Goal: Task Accomplishment & Management: Complete application form

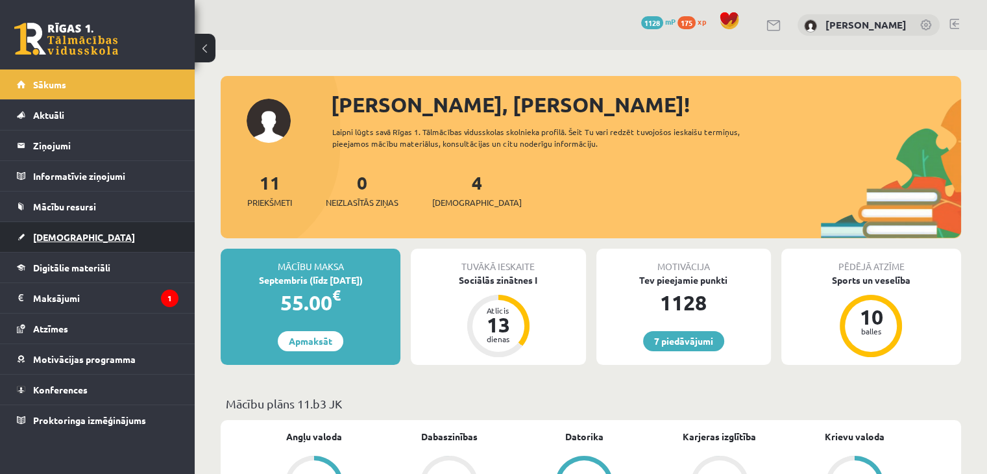
click at [75, 223] on link "[DEMOGRAPHIC_DATA]" at bounding box center [98, 237] width 162 height 30
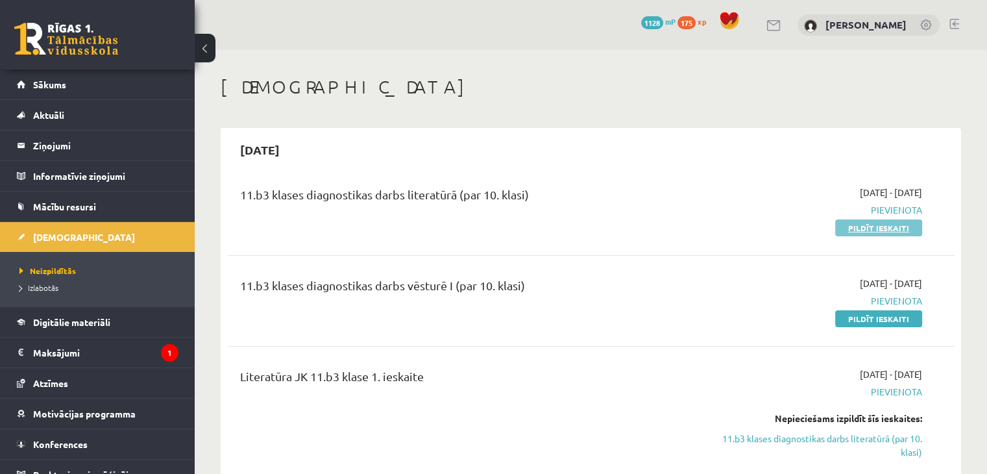
click at [876, 227] on link "Pildīt ieskaiti" at bounding box center [878, 227] width 87 height 17
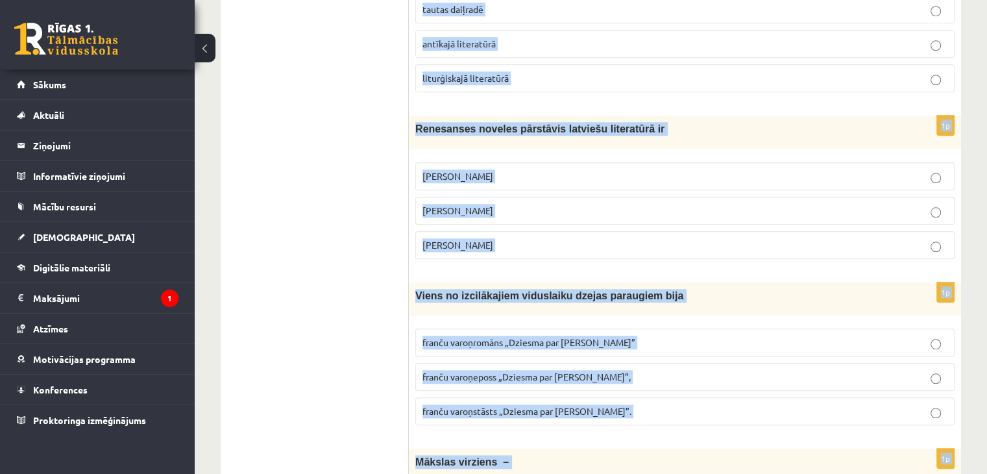
scroll to position [1508, 0]
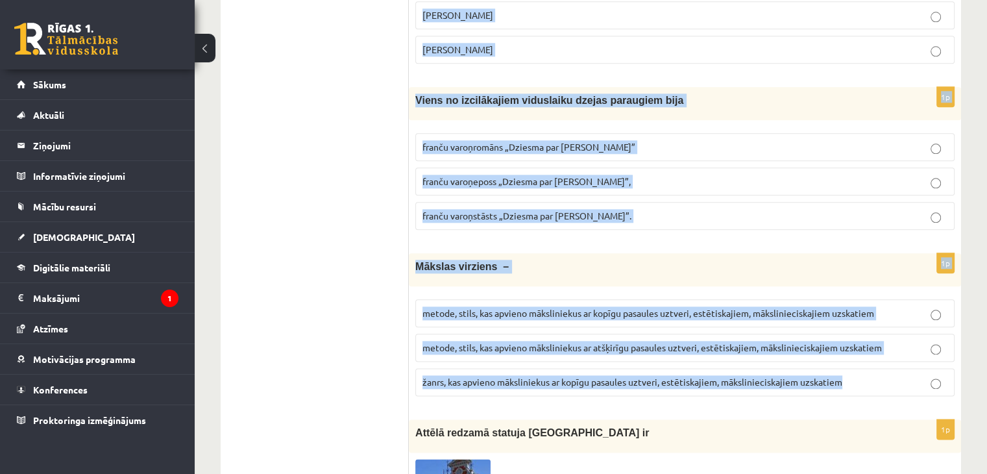
drag, startPoint x: 415, startPoint y: 94, endPoint x: 846, endPoint y: 365, distance: 508.8
copy form "Mīta galvenā funkcija bija paredzēt notikumus aprakstīt esošos notikumus atstās…"
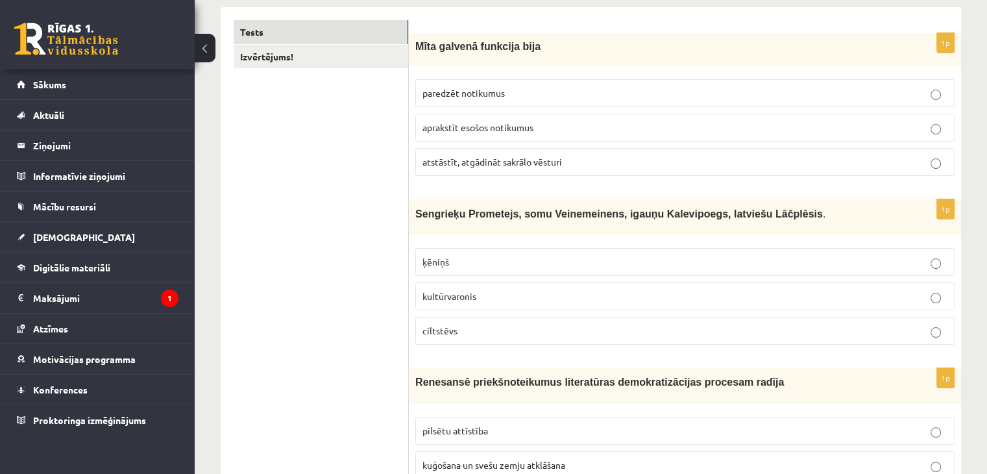
scroll to position [184, 0]
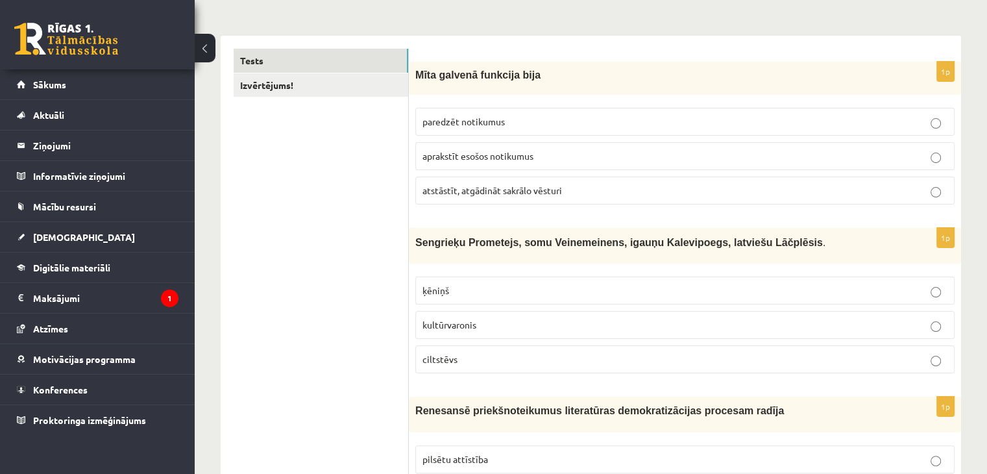
click at [530, 197] on label "atstāstīt, atgādināt sakrālo vēsturi" at bounding box center [684, 191] width 539 height 28
click at [456, 330] on p "kultūrvaronis" at bounding box center [685, 325] width 525 height 14
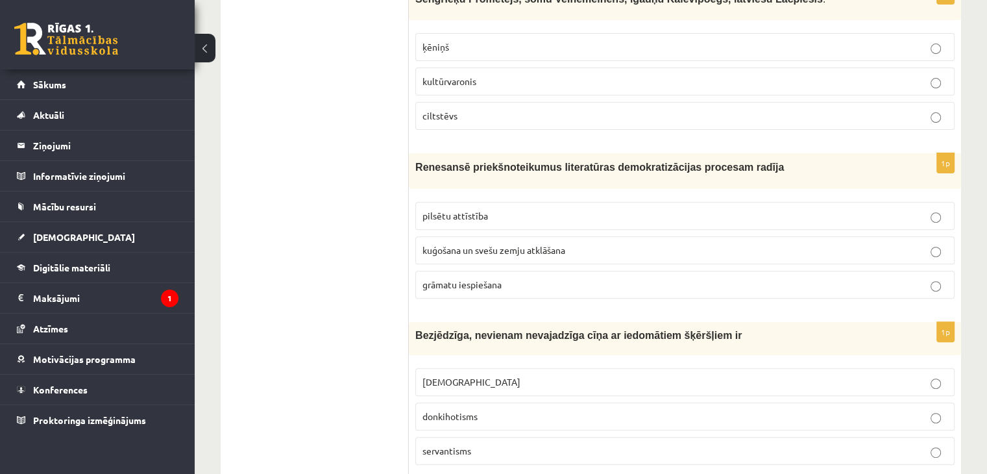
scroll to position [428, 0]
click at [478, 278] on span "grāmatu iespiešana" at bounding box center [462, 284] width 79 height 12
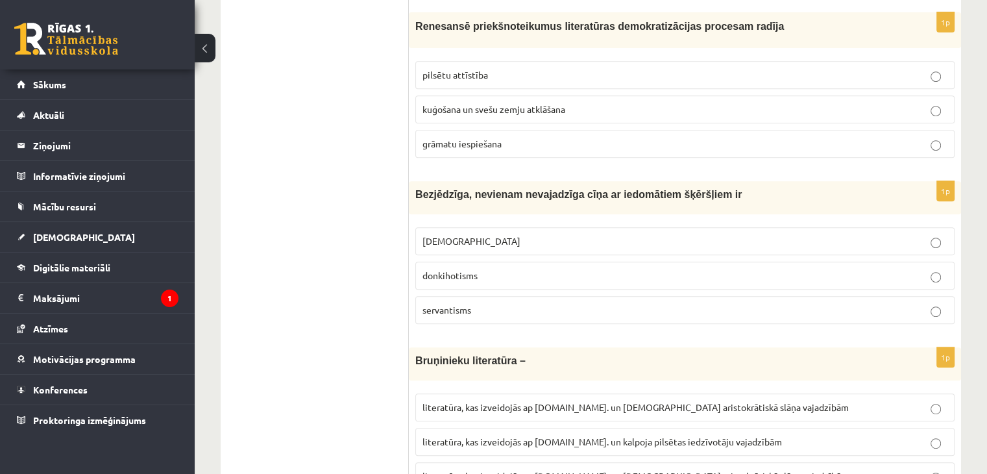
scroll to position [569, 0]
click at [478, 278] on p "donkihotisms" at bounding box center [685, 275] width 525 height 14
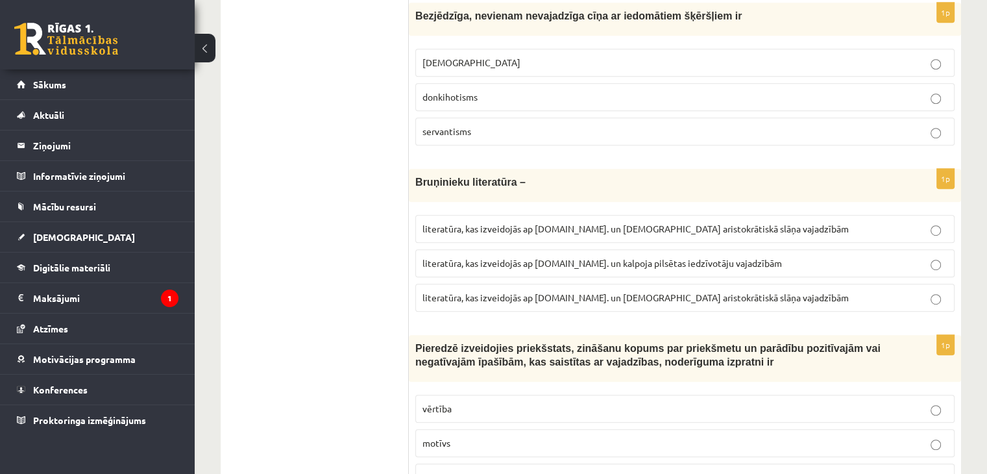
scroll to position [799, 0]
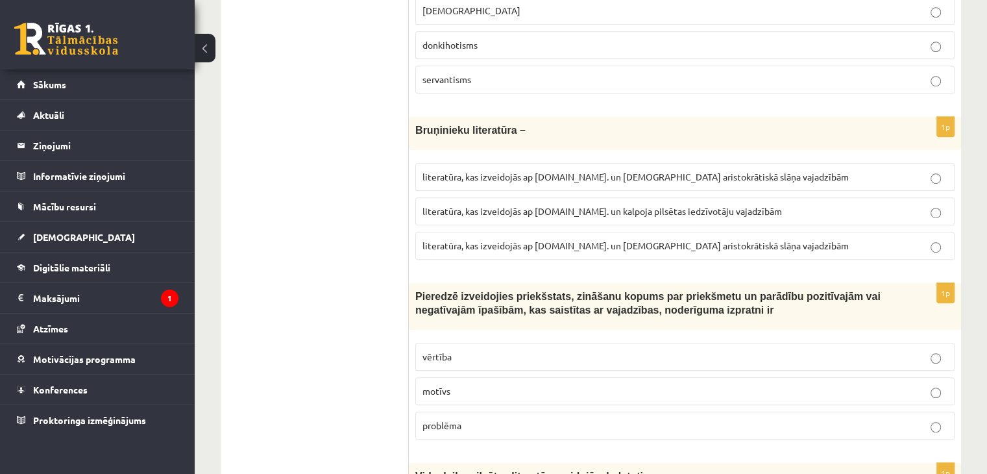
click at [595, 240] on span "literatūra, kas izveidojās ap 12.gs. un kalpoja aristokrātiskā slāņa vajadzībām" at bounding box center [636, 246] width 427 height 12
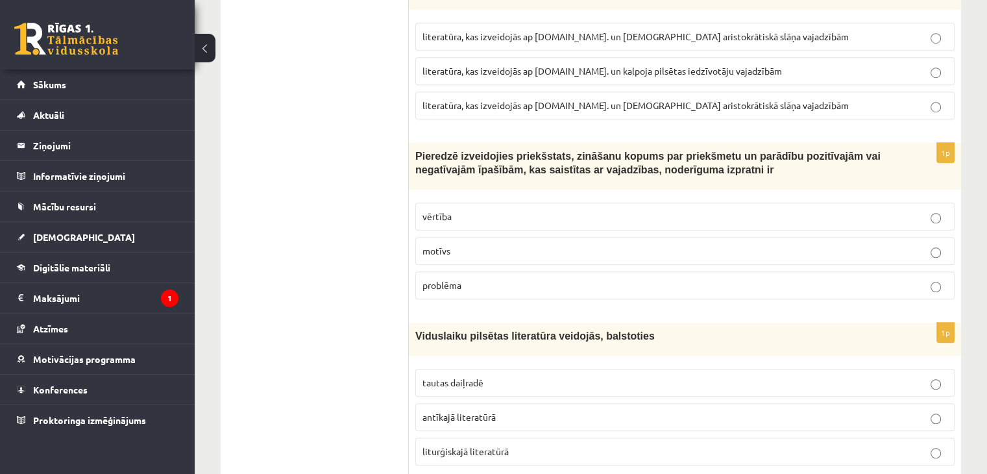
scroll to position [940, 0]
click at [540, 209] on p "vērtība" at bounding box center [685, 216] width 525 height 14
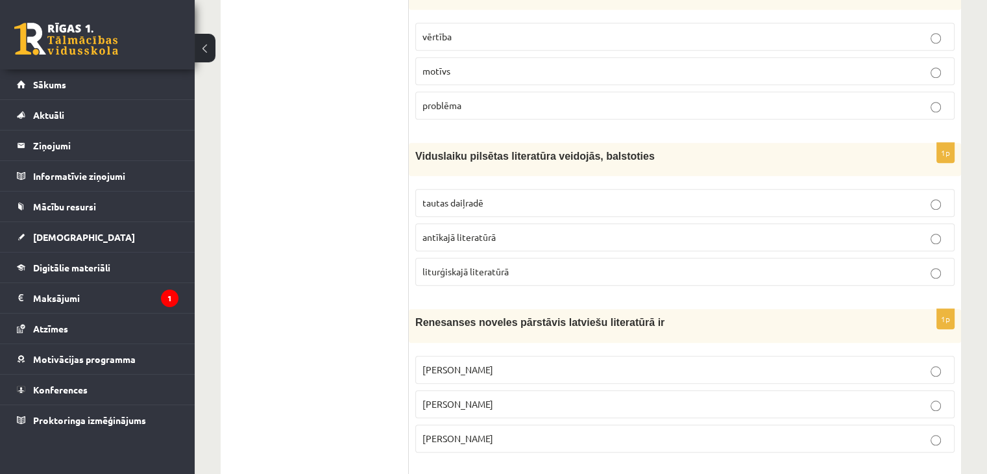
scroll to position [1120, 0]
click at [516, 201] on p "tautas daiļradē" at bounding box center [685, 202] width 525 height 14
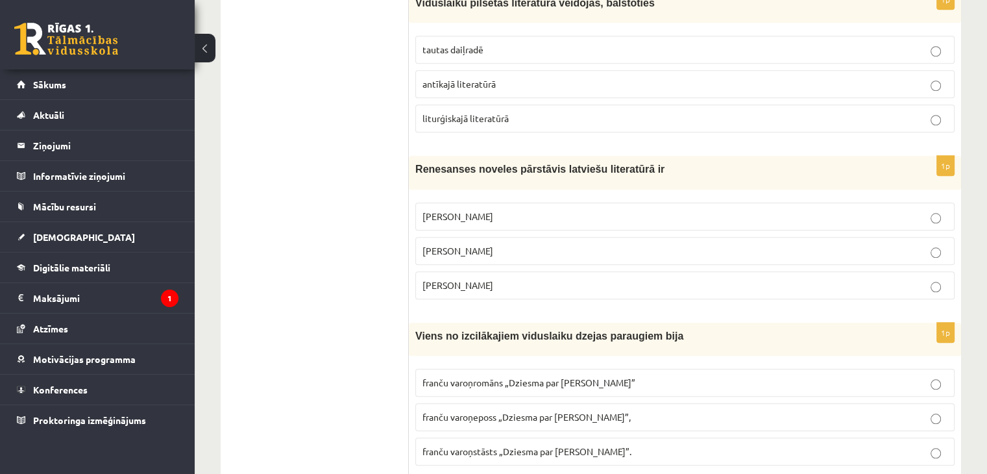
scroll to position [1274, 0]
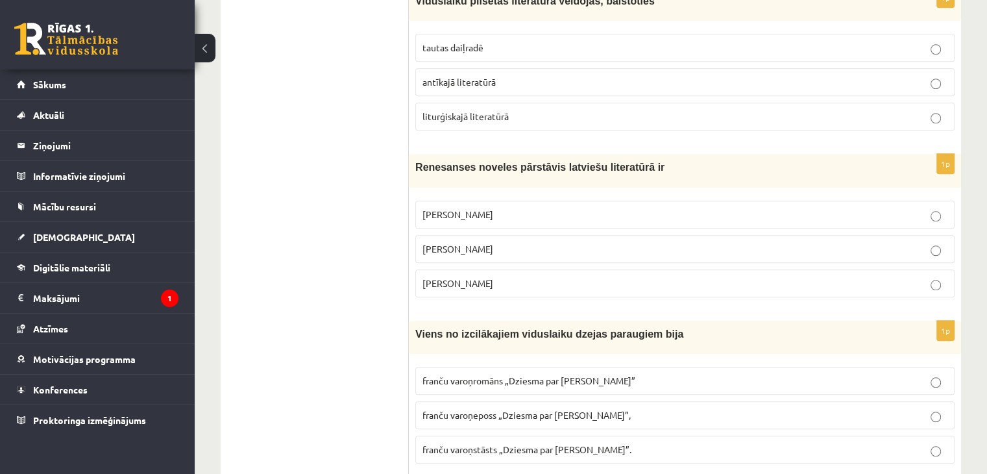
click at [469, 278] on span "Jānis Ezeriņš" at bounding box center [458, 283] width 71 height 12
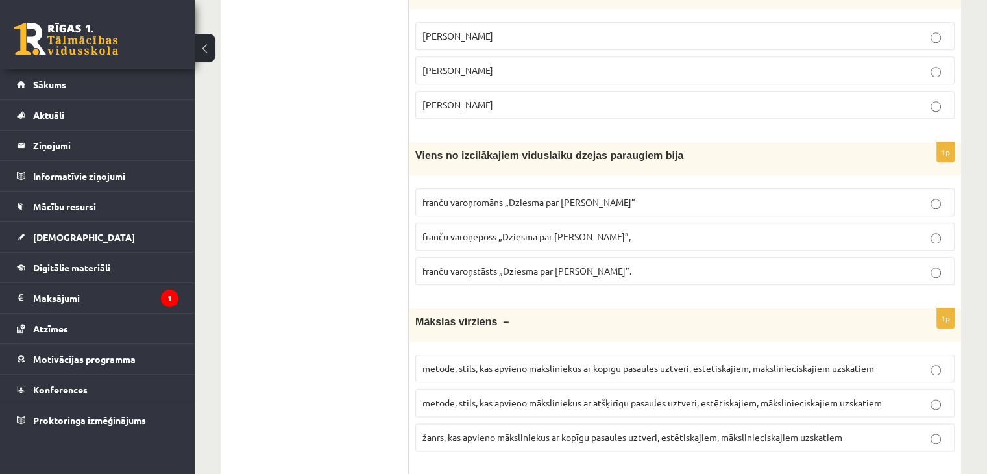
scroll to position [1454, 0]
click at [494, 229] on span "franču varoņeposs „Dziesma par Rolandu”," at bounding box center [527, 235] width 208 height 12
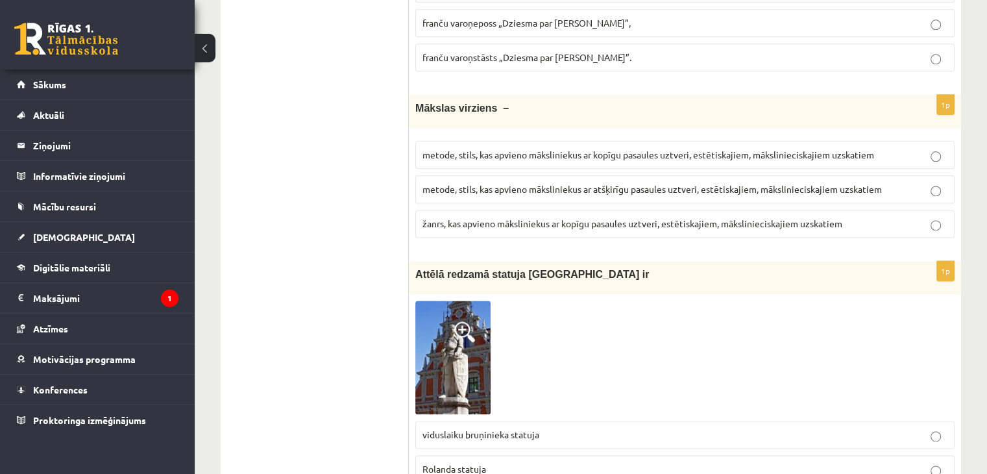
scroll to position [1667, 0]
click at [551, 151] on p "metode, stils, kas apvieno māksliniekus ar kopīgu pasaules uztveri, estētiskaji…" at bounding box center [685, 154] width 525 height 14
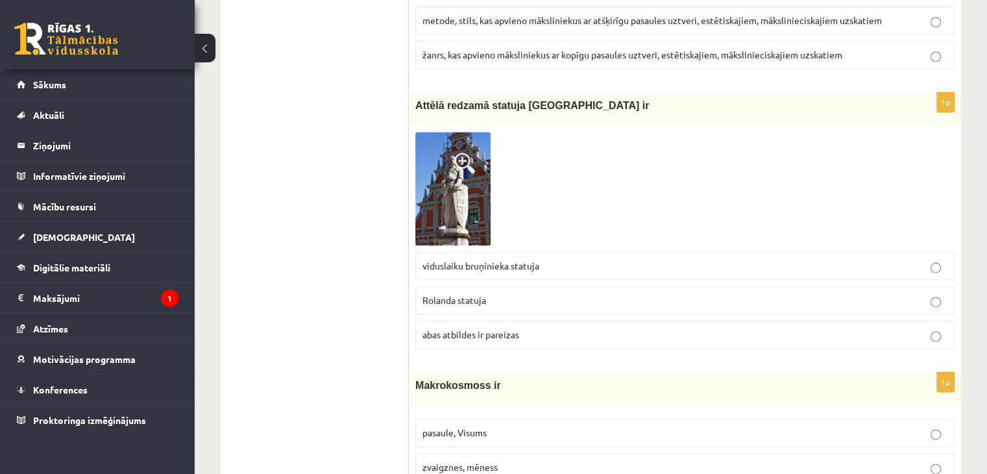
scroll to position [1886, 0]
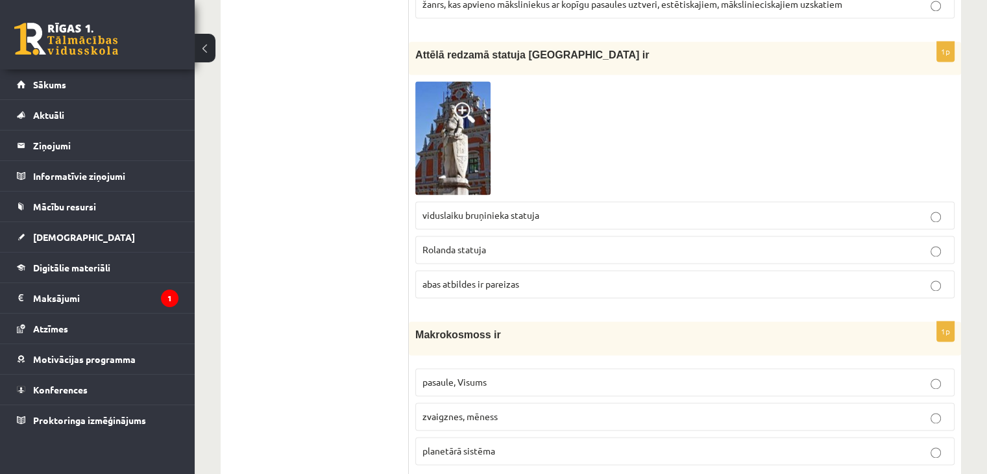
click at [473, 245] on span "Rolanda statuja" at bounding box center [455, 249] width 64 height 12
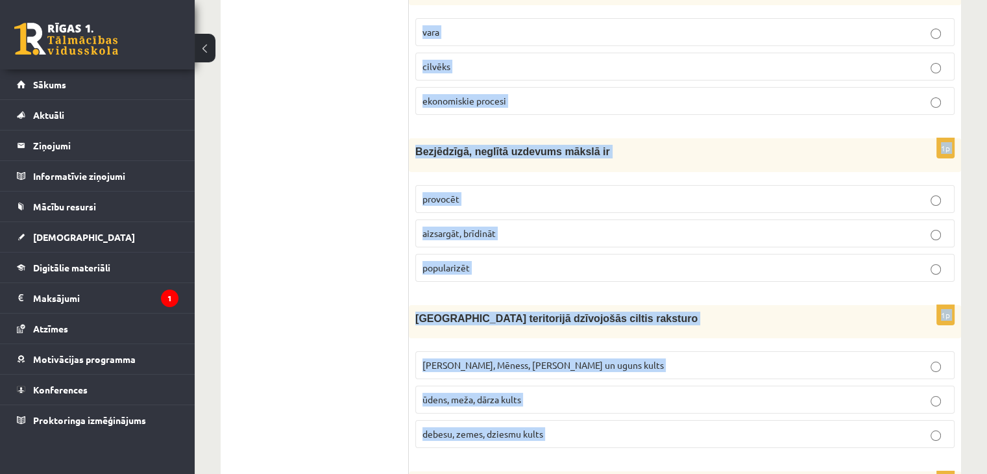
scroll to position [4924, 0]
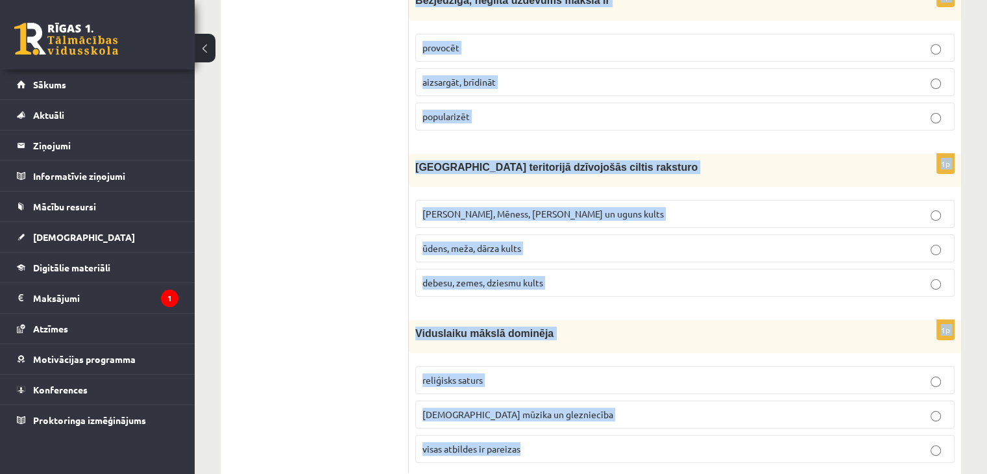
drag, startPoint x: 415, startPoint y: 62, endPoint x: 693, endPoint y: 423, distance: 454.6
copy form "Makrokosmoss ir pasaule, Visums zvaigznes, mēness planetārā sistēma 1p Filozofi…"
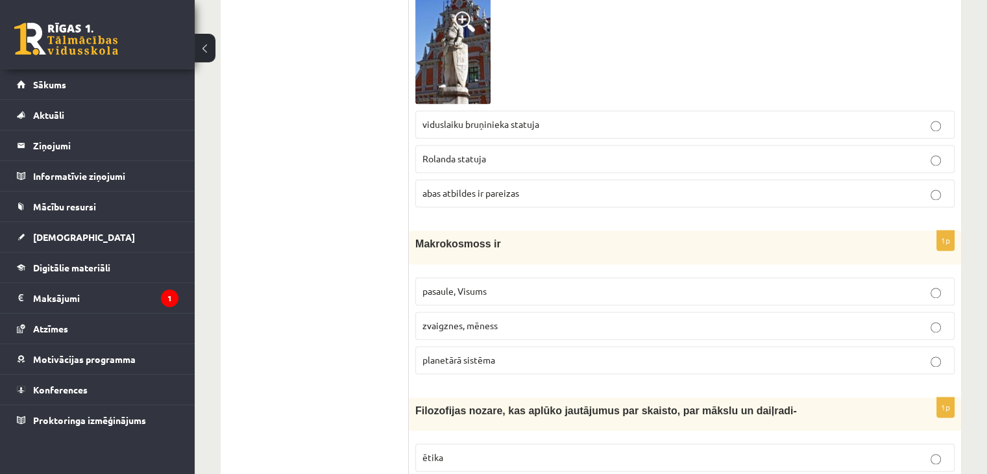
scroll to position [2029, 0]
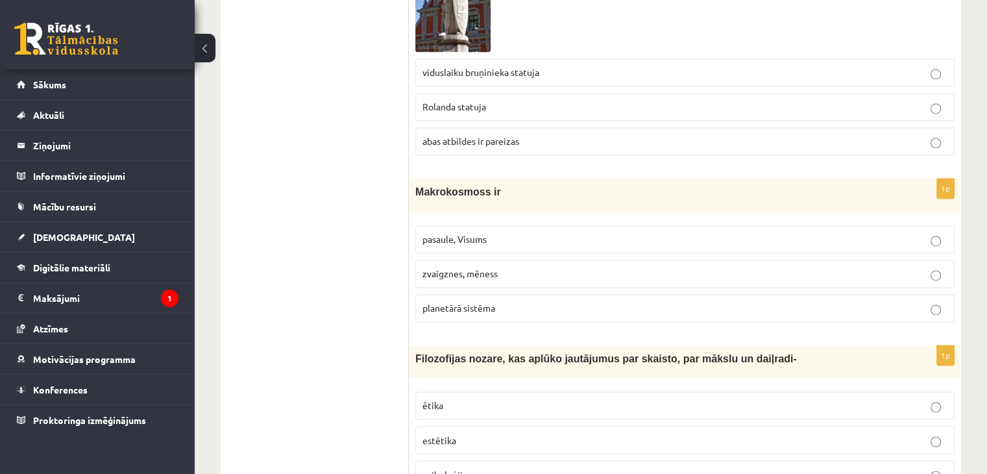
click at [517, 232] on p "pasaule, Visums" at bounding box center [685, 239] width 525 height 14
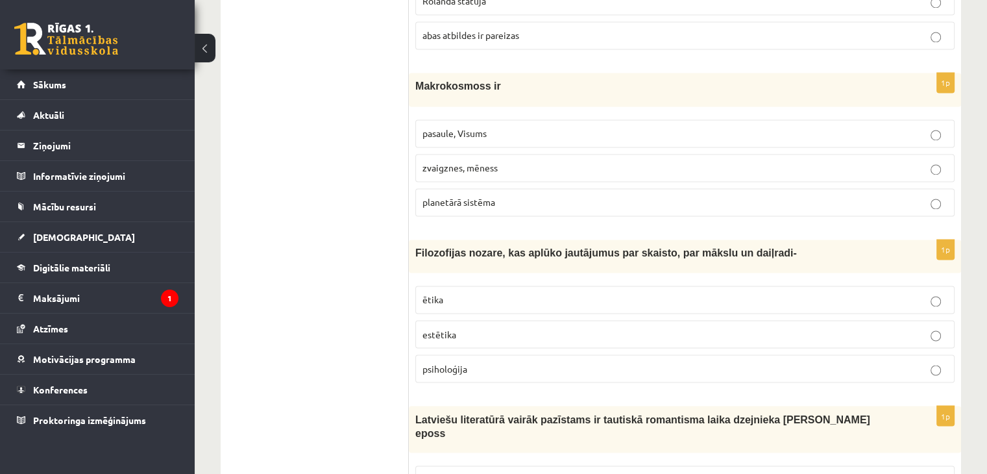
scroll to position [2143, 0]
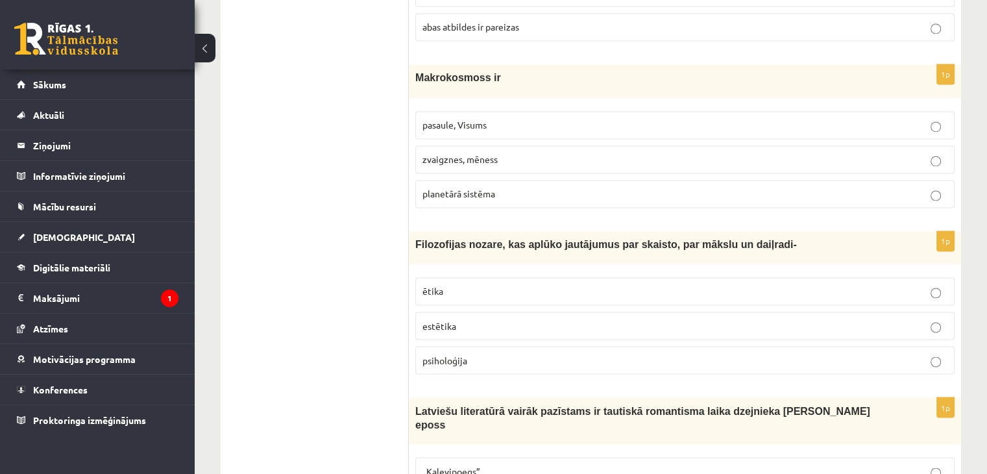
click at [475, 319] on p "estētika" at bounding box center [685, 326] width 525 height 14
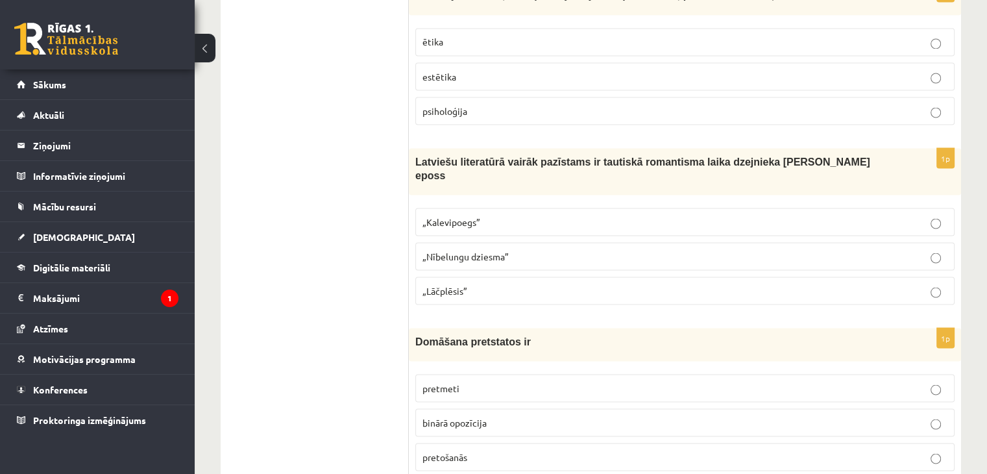
scroll to position [2395, 0]
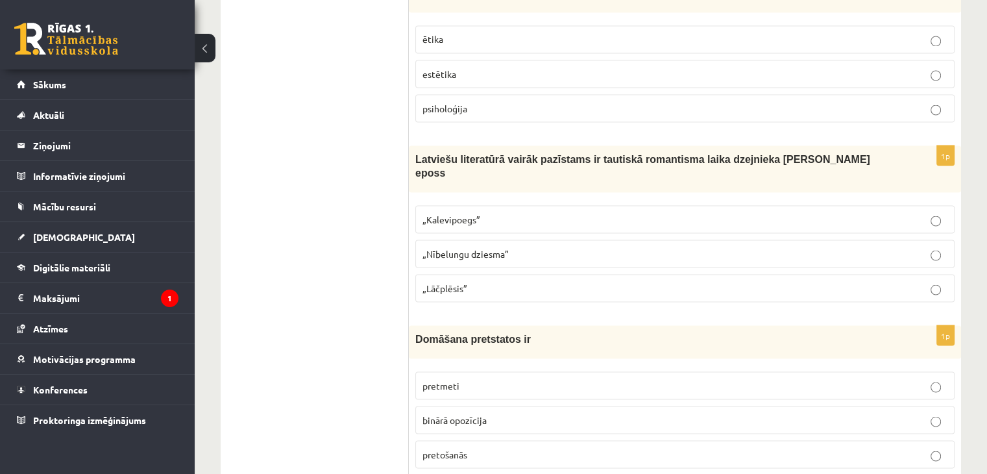
click at [462, 282] on span "„Lāčplēsis”" at bounding box center [445, 288] width 45 height 12
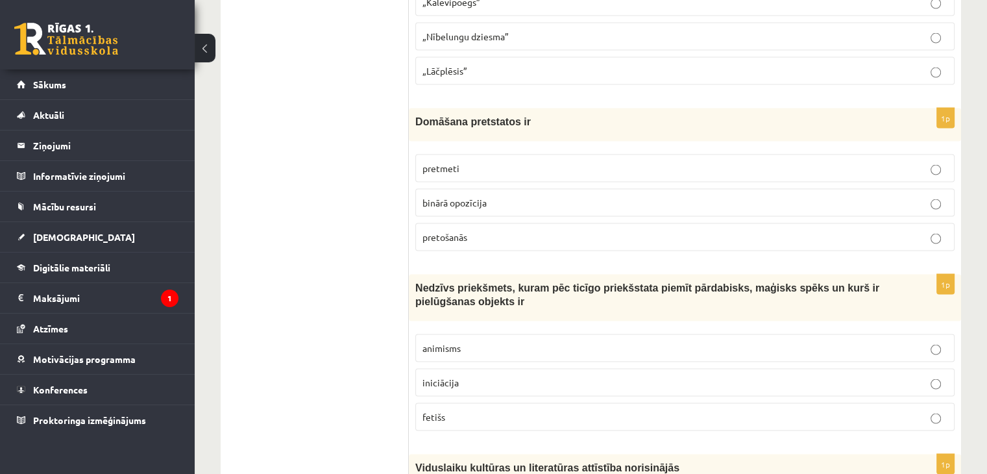
scroll to position [2612, 0]
click at [489, 195] on p "binārā opozīcija" at bounding box center [685, 202] width 525 height 14
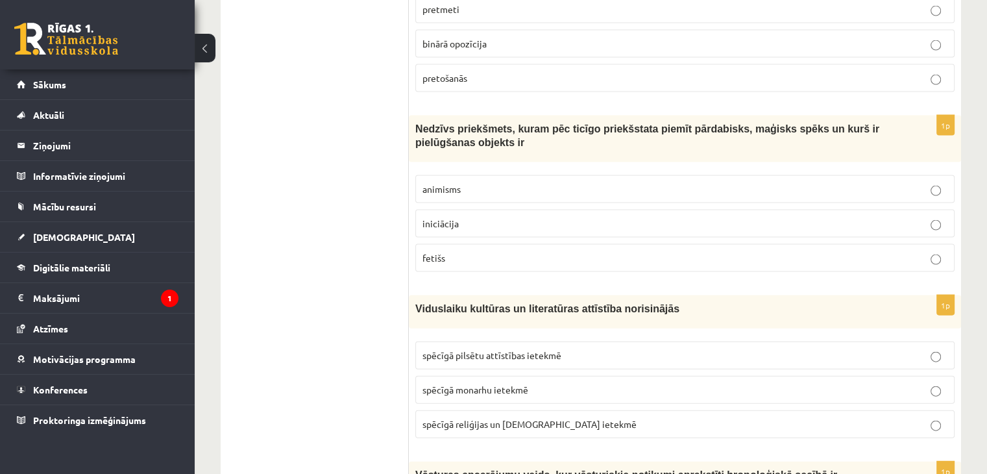
scroll to position [2808, 0]
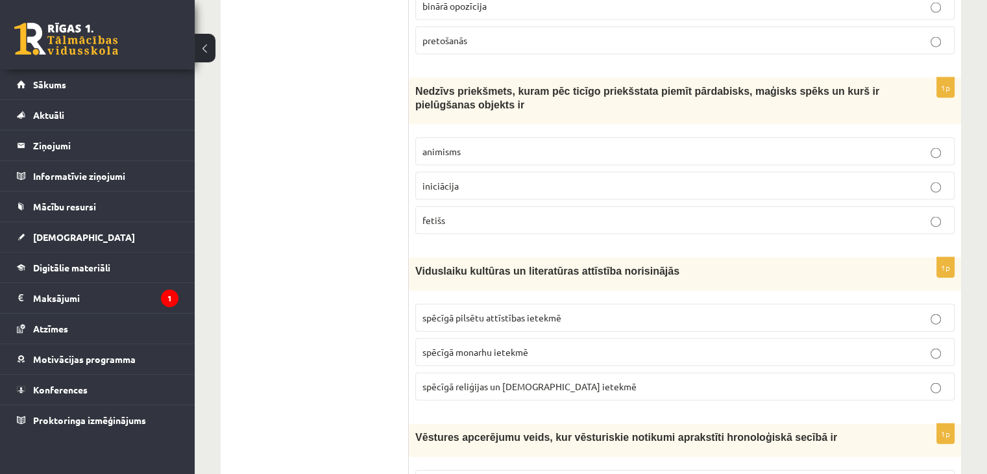
click at [481, 214] on p "fetišs" at bounding box center [685, 221] width 525 height 14
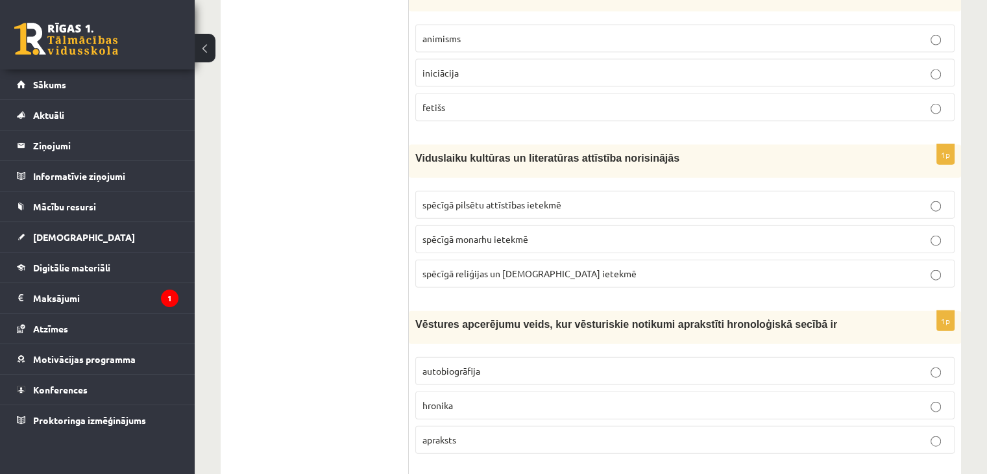
scroll to position [2924, 0]
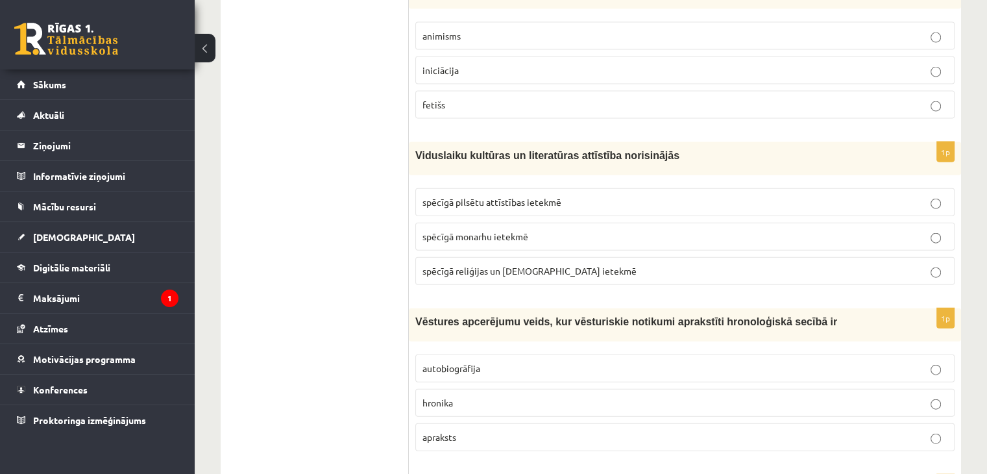
click at [477, 265] on span "spēcīgā reliģijas un baznīcas ietekmē" at bounding box center [530, 271] width 214 height 12
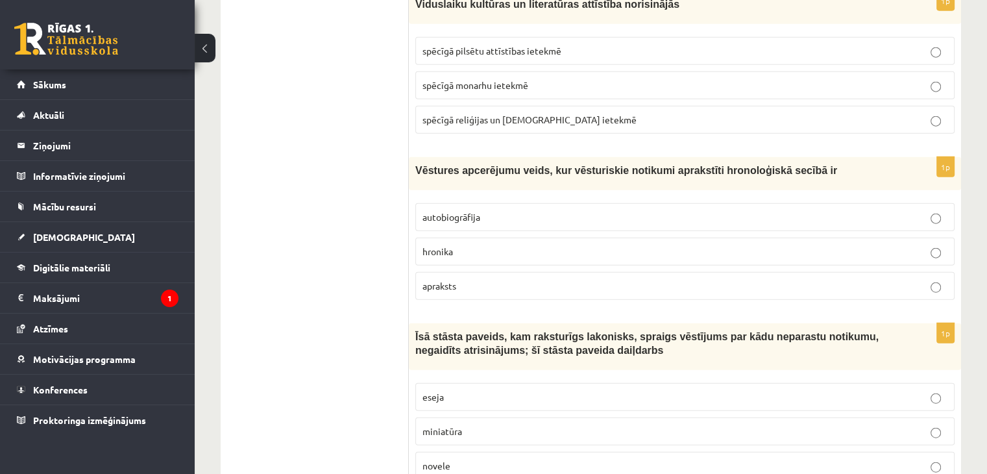
scroll to position [3077, 0]
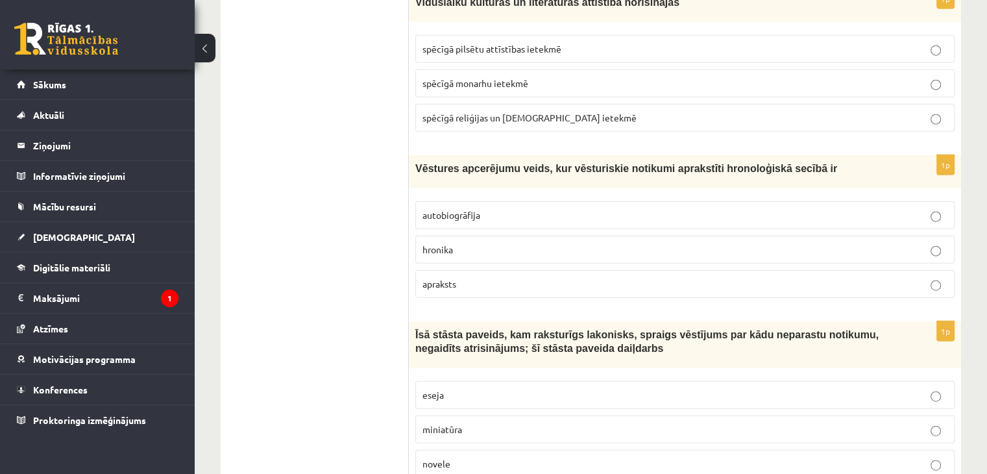
click at [495, 236] on label "hronika" at bounding box center [684, 250] width 539 height 28
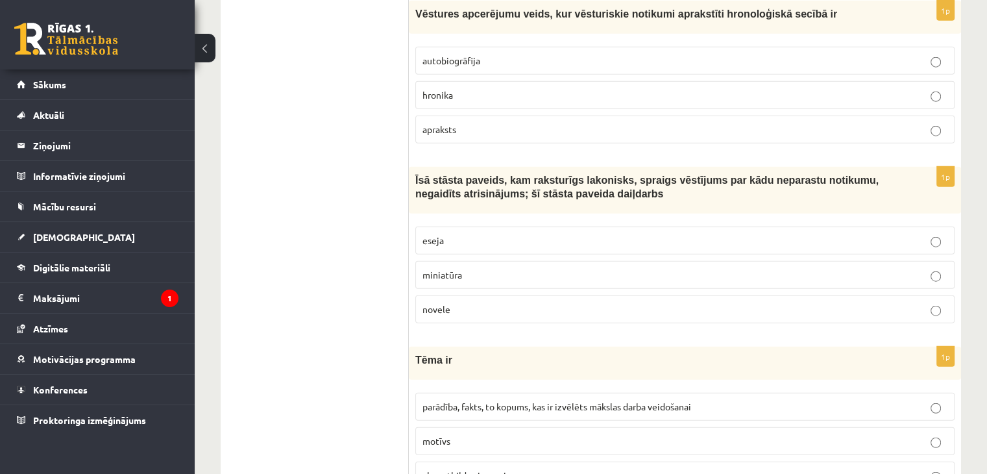
scroll to position [3235, 0]
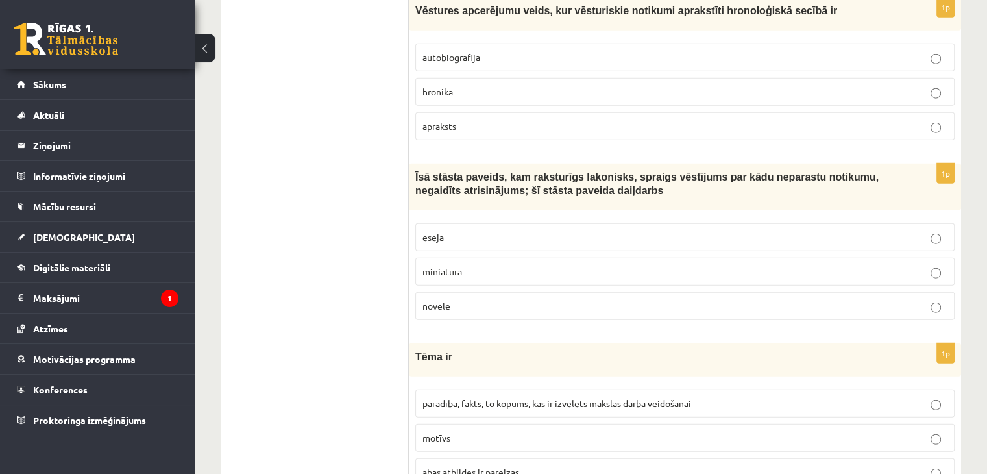
click at [478, 299] on p "novele" at bounding box center [685, 306] width 525 height 14
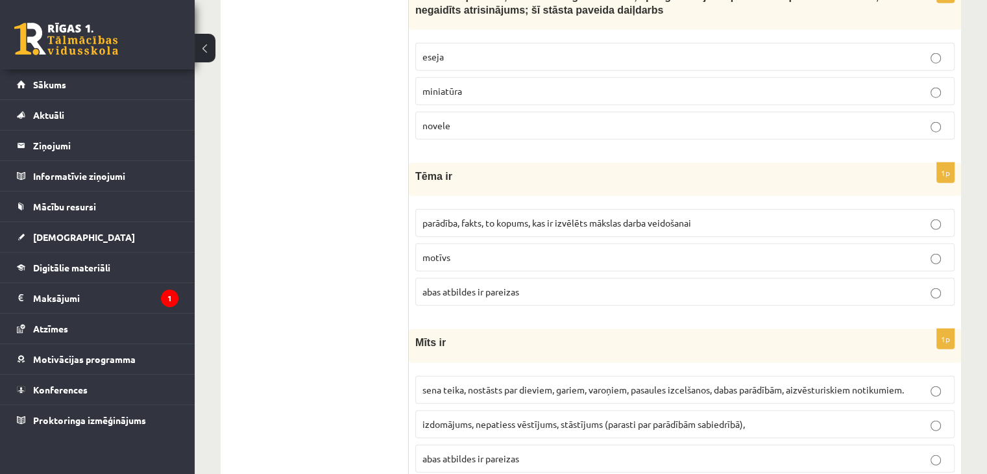
scroll to position [3416, 0]
click at [514, 216] on span "parādība, fakts, to kopums, kas ir izvēlēts mākslas darba veidošanai" at bounding box center [557, 222] width 269 height 12
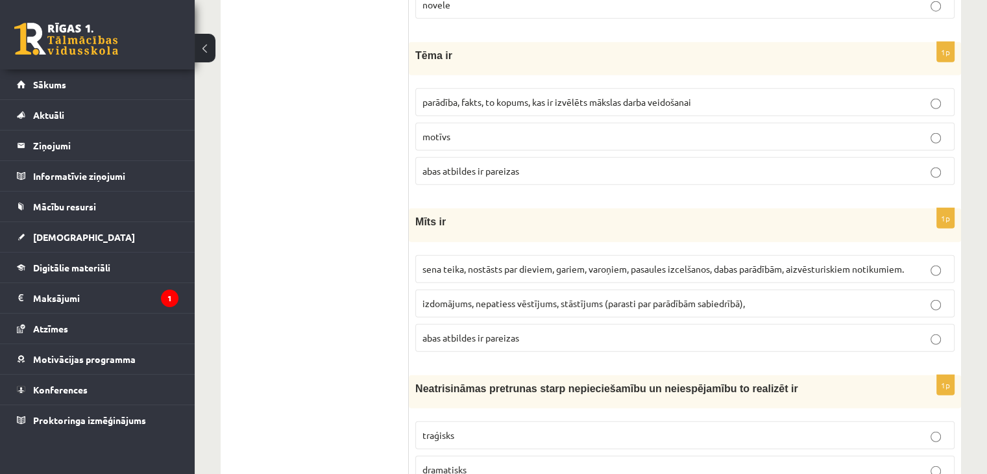
scroll to position [3537, 0]
click at [501, 262] on span "sena teika, nostāsts par dieviem, gariem, varoņiem, pasaules izcelšanos, dabas …" at bounding box center [664, 268] width 482 height 12
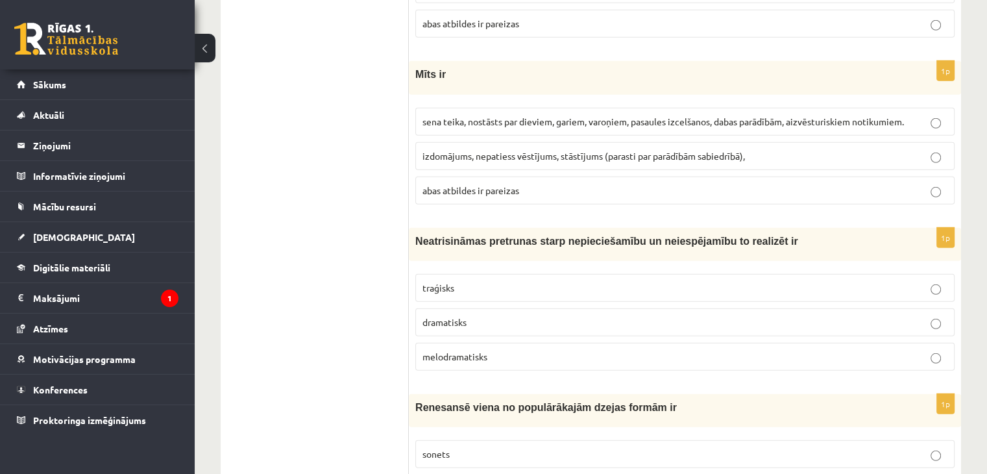
scroll to position [3684, 0]
click at [491, 280] on p "traģisks" at bounding box center [685, 287] width 525 height 14
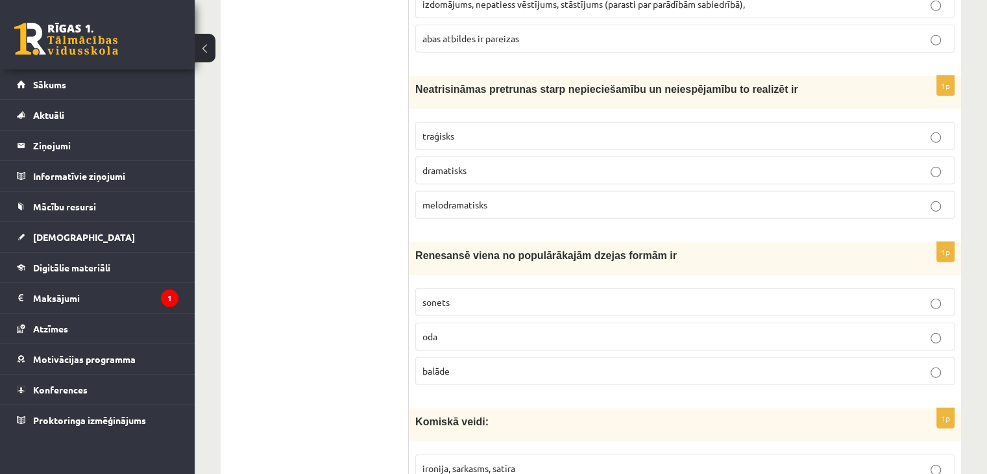
scroll to position [3895, 0]
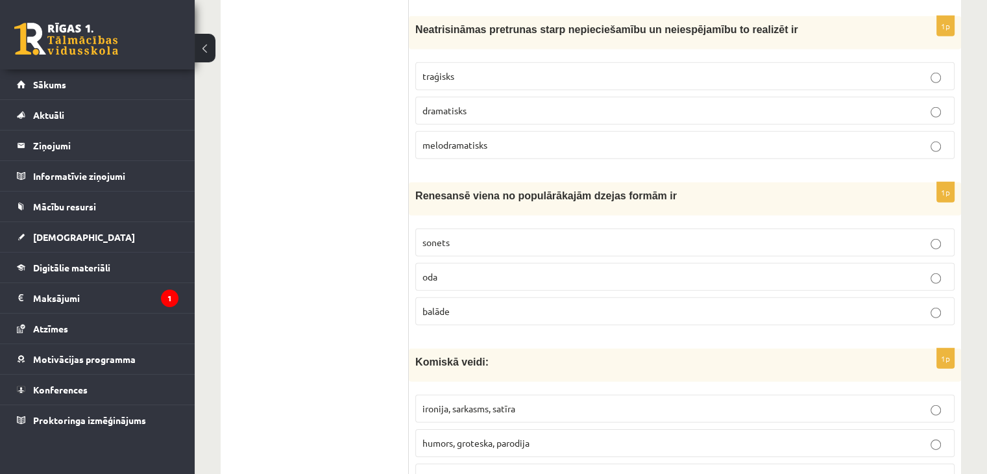
click at [472, 236] on p "sonets" at bounding box center [685, 243] width 525 height 14
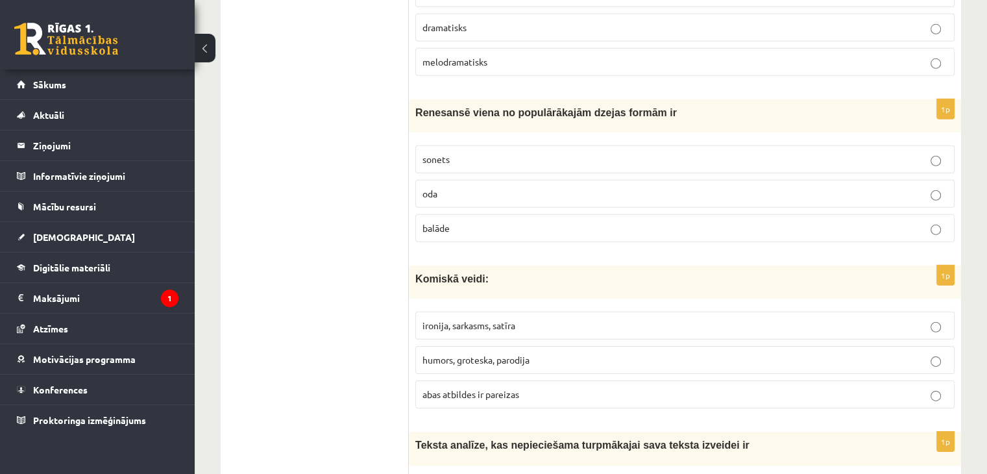
scroll to position [4023, 0]
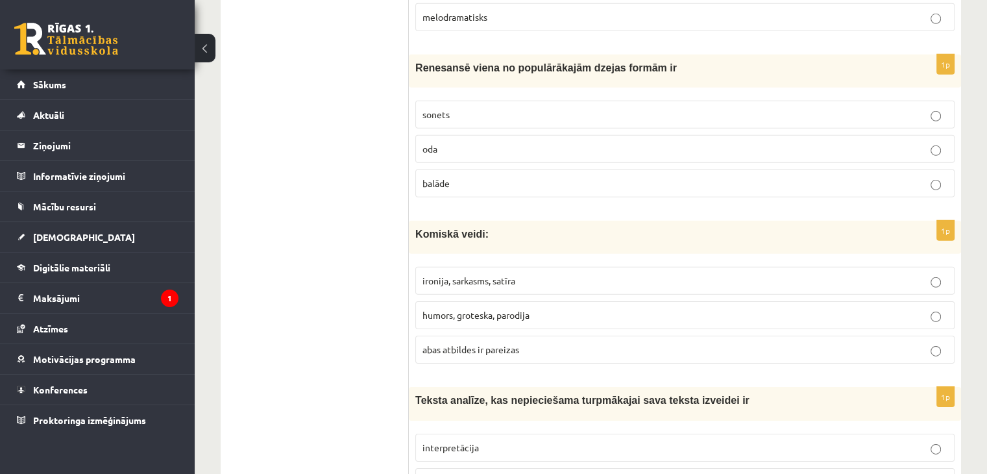
click at [476, 343] on span "abas atbildes ir pareizas" at bounding box center [471, 349] width 97 height 12
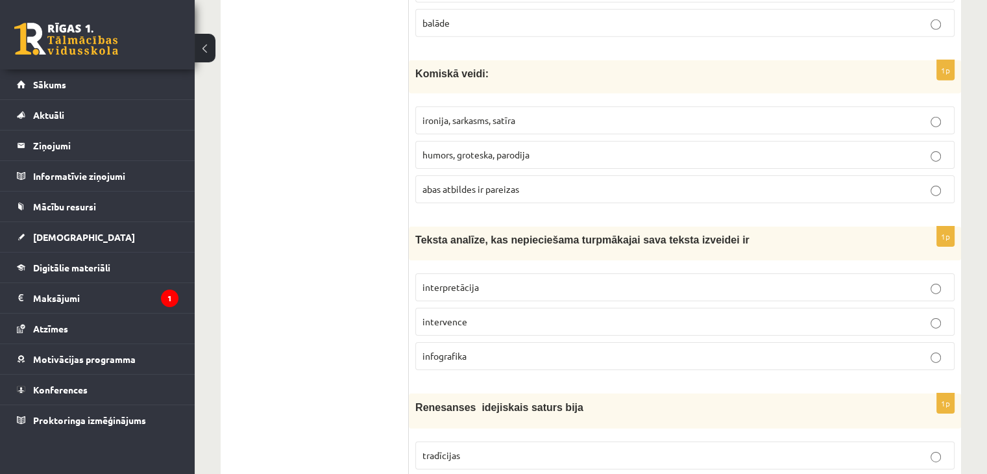
scroll to position [4184, 0]
click at [490, 280] on p "interpretācija" at bounding box center [685, 287] width 525 height 14
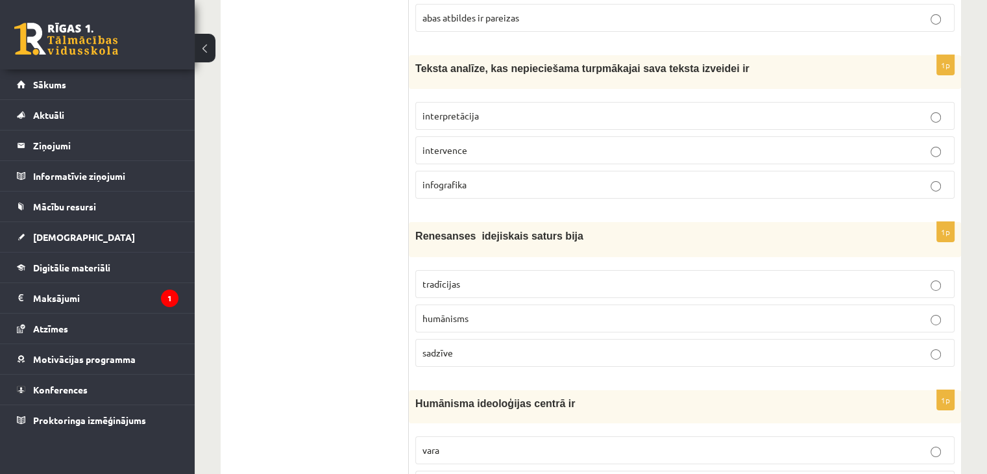
scroll to position [4384, 0]
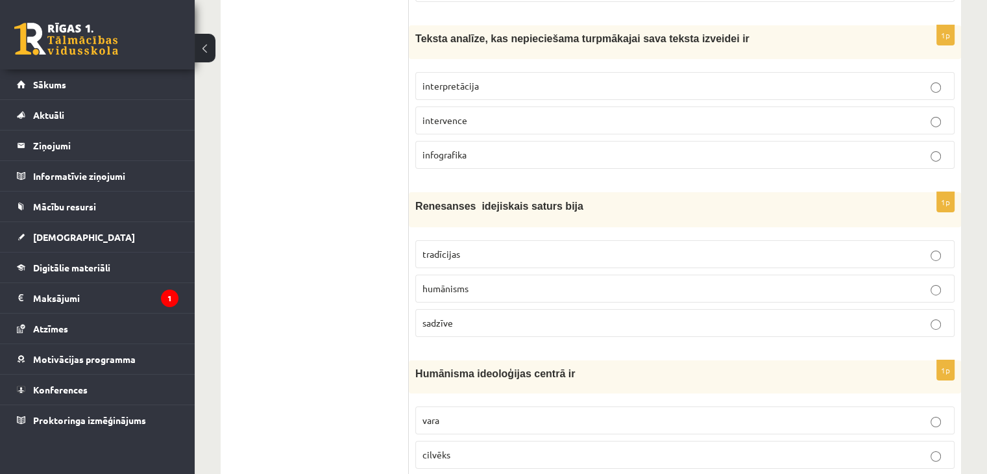
click at [490, 282] on p "humānisms" at bounding box center [685, 289] width 525 height 14
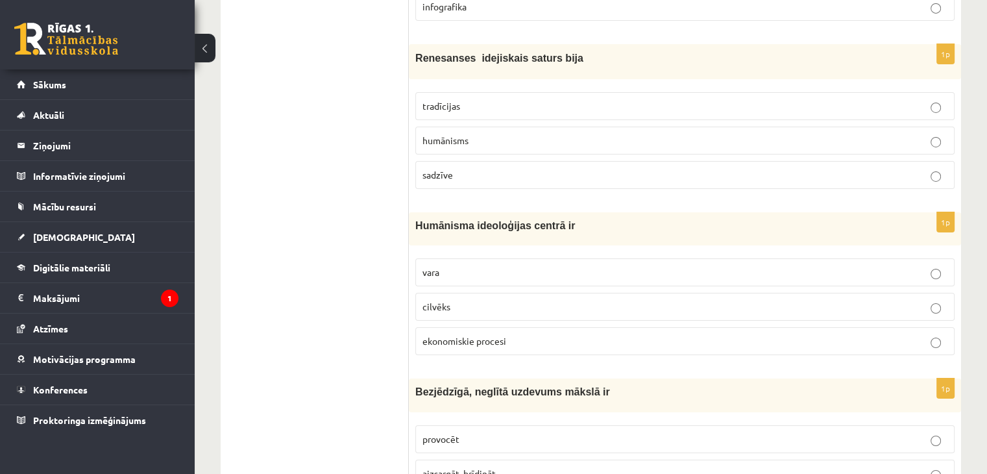
scroll to position [4551, 0]
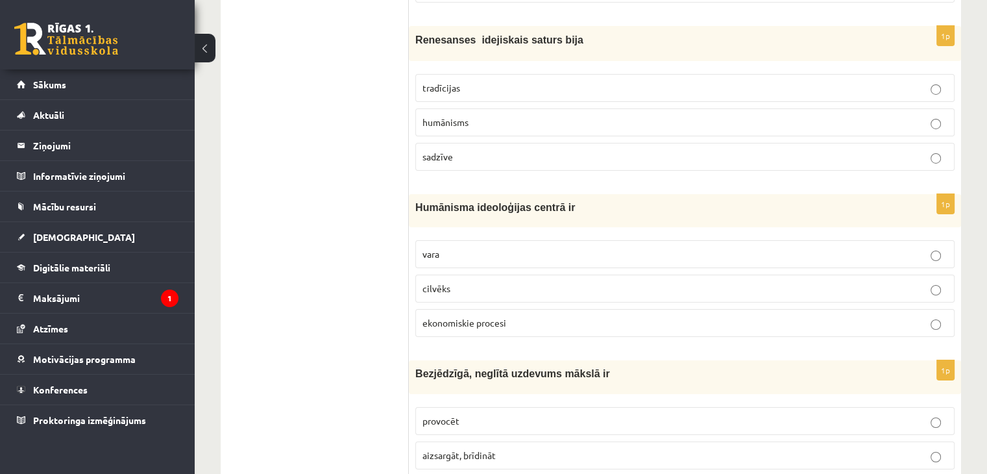
click at [495, 282] on p "cilvēks" at bounding box center [685, 289] width 525 height 14
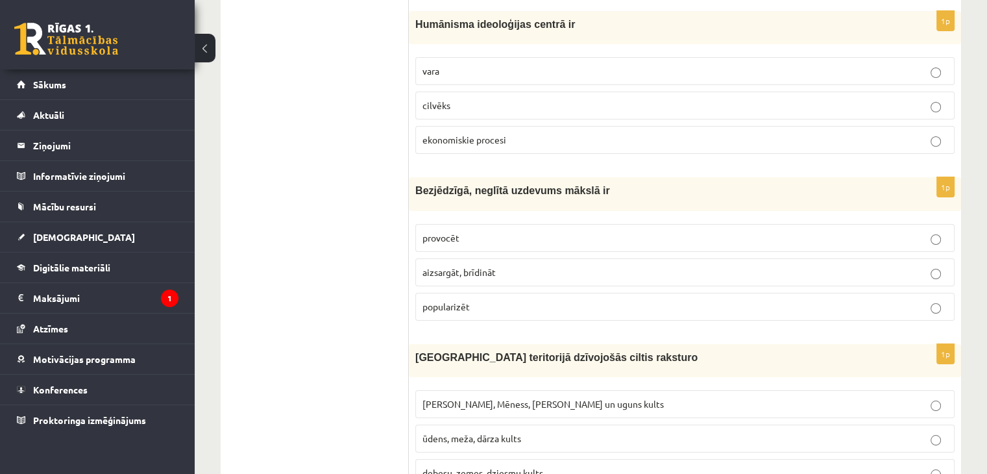
scroll to position [4738, 0]
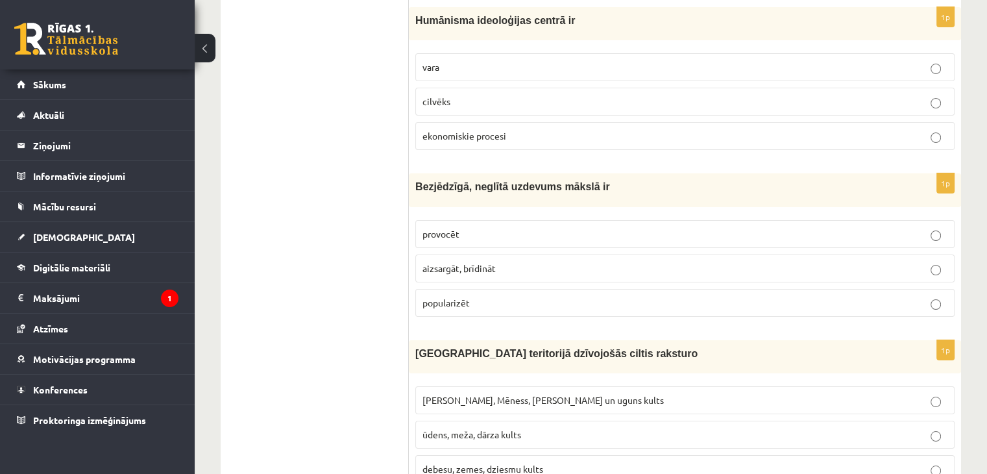
click at [517, 227] on p "provocēt" at bounding box center [685, 234] width 525 height 14
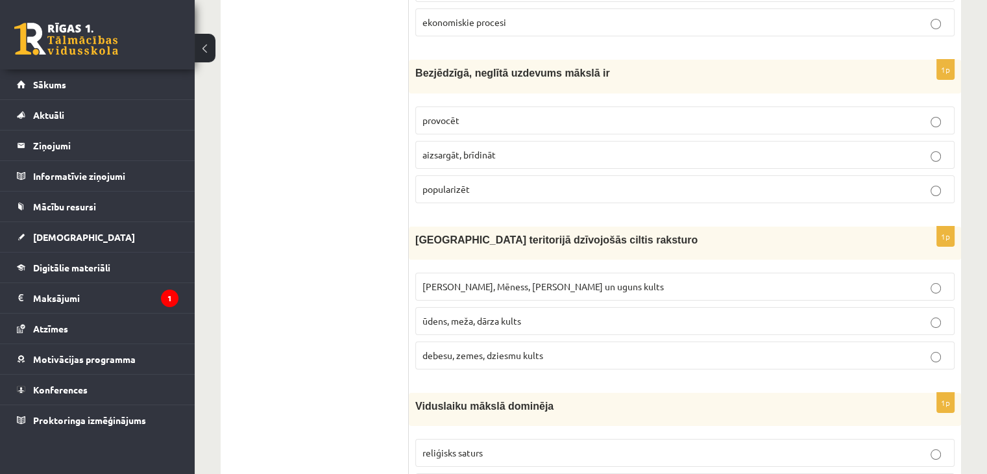
scroll to position [4854, 0]
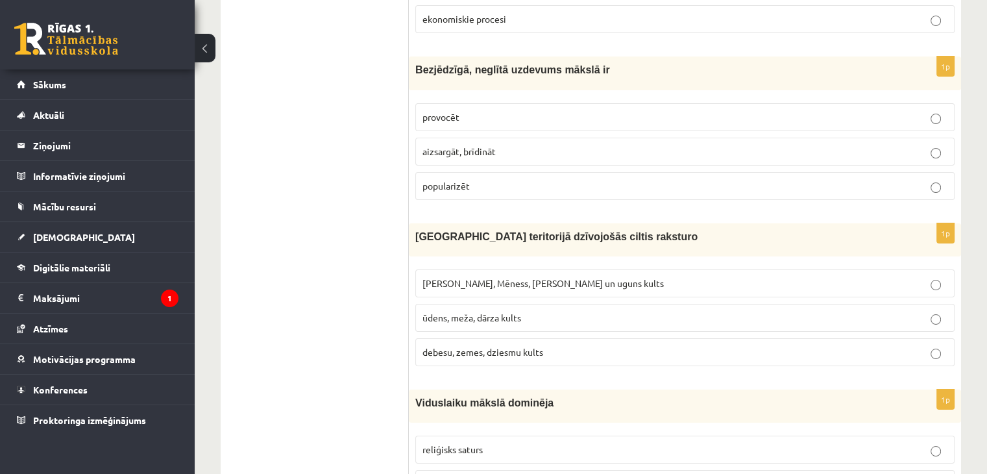
click at [506, 277] on span "Saules, Mēness, Pērkona un uguns kults" at bounding box center [543, 283] width 241 height 12
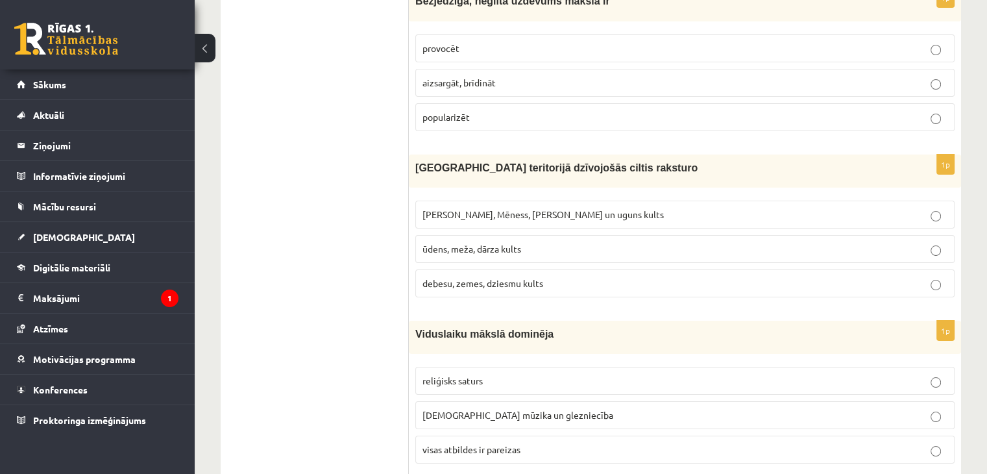
scroll to position [4924, 0]
click at [439, 443] on span "visas atbildes ir pareizas" at bounding box center [472, 449] width 98 height 12
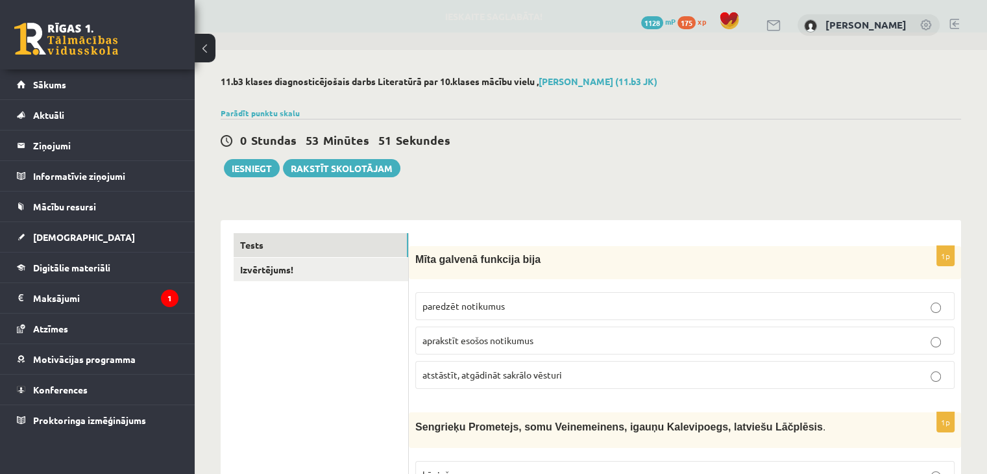
scroll to position [62, 0]
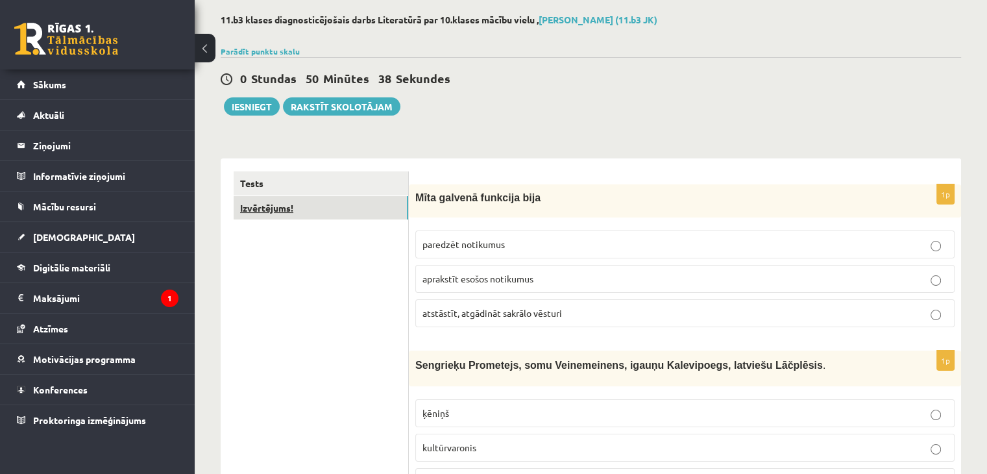
click at [343, 215] on link "Izvērtējums!" at bounding box center [321, 208] width 175 height 24
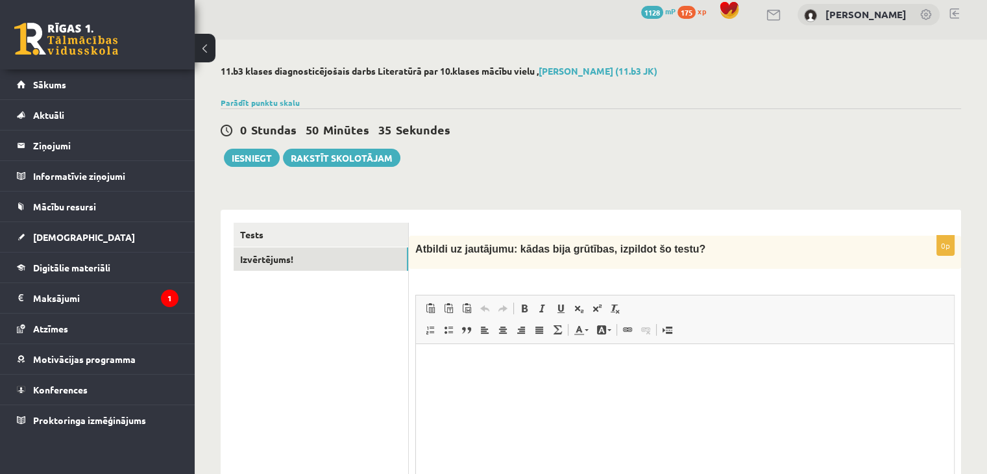
scroll to position [140, 0]
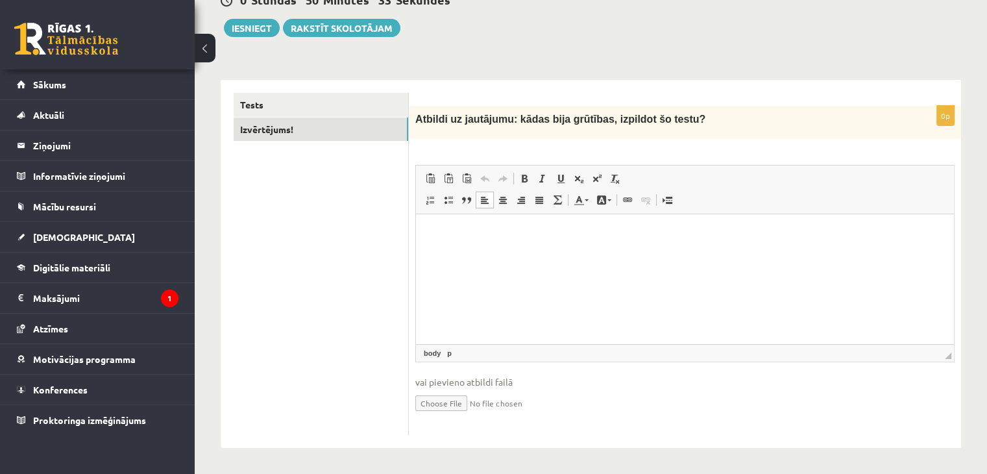
click at [467, 232] on p "Bagātinātā teksta redaktors, wiswyg-editor-user-answer-47024784004380" at bounding box center [685, 234] width 512 height 14
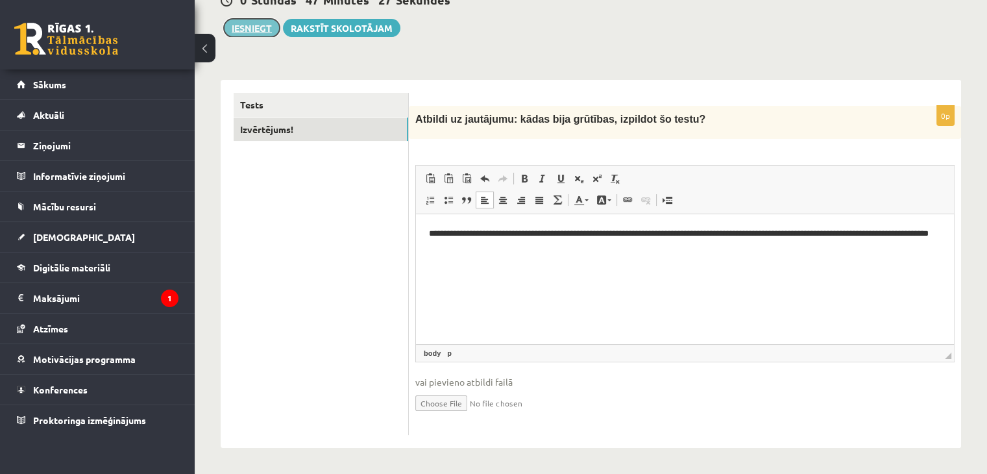
click at [253, 27] on button "Iesniegt" at bounding box center [252, 28] width 56 height 18
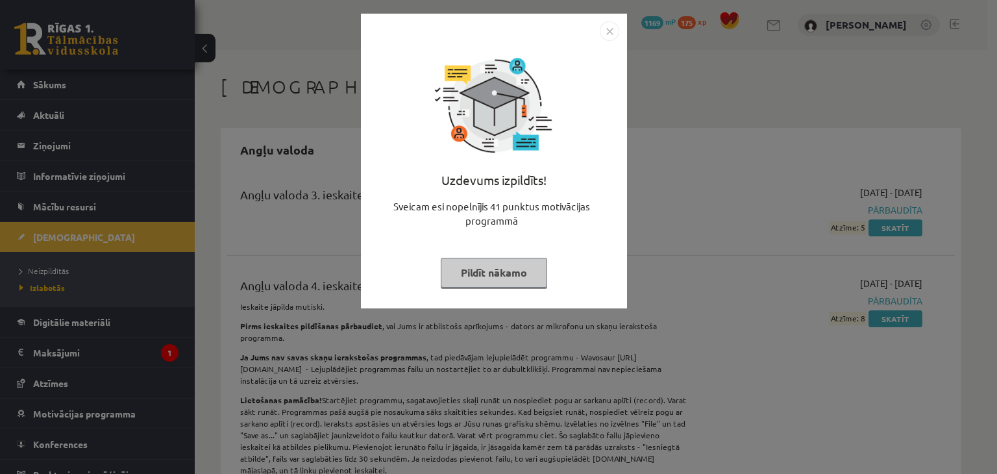
click at [618, 32] on img "Close" at bounding box center [609, 30] width 19 height 19
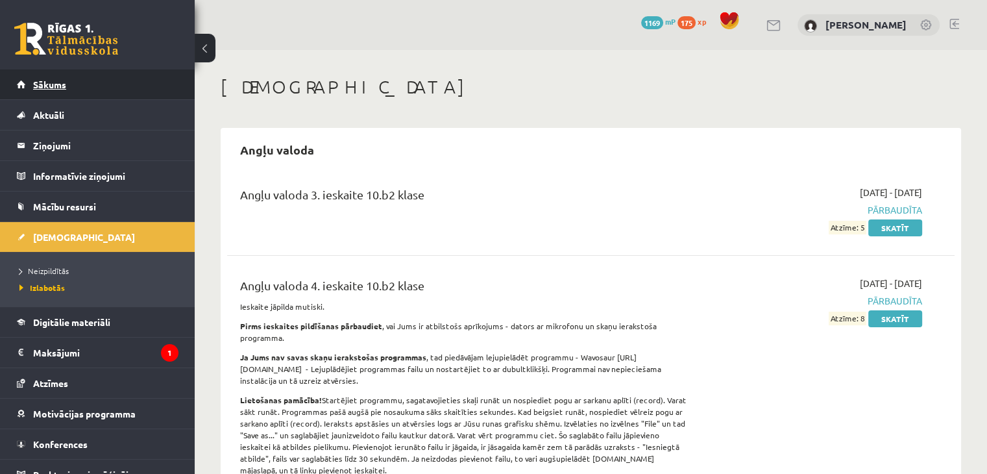
click at [73, 76] on link "Sākums" at bounding box center [98, 84] width 162 height 30
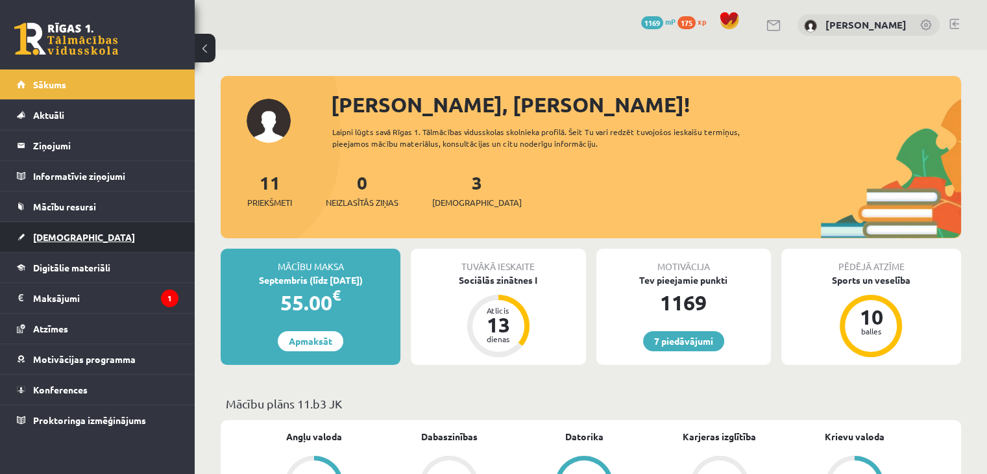
click at [60, 228] on link "[DEMOGRAPHIC_DATA]" at bounding box center [98, 237] width 162 height 30
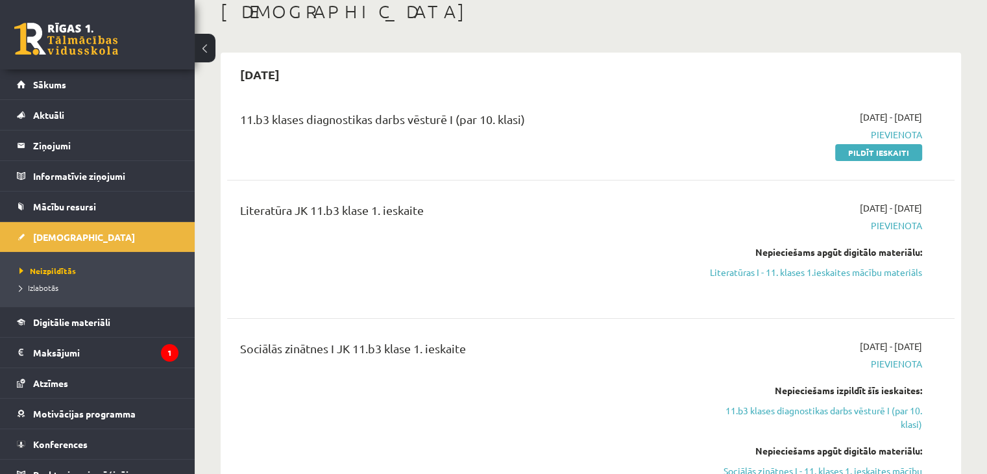
scroll to position [68, 0]
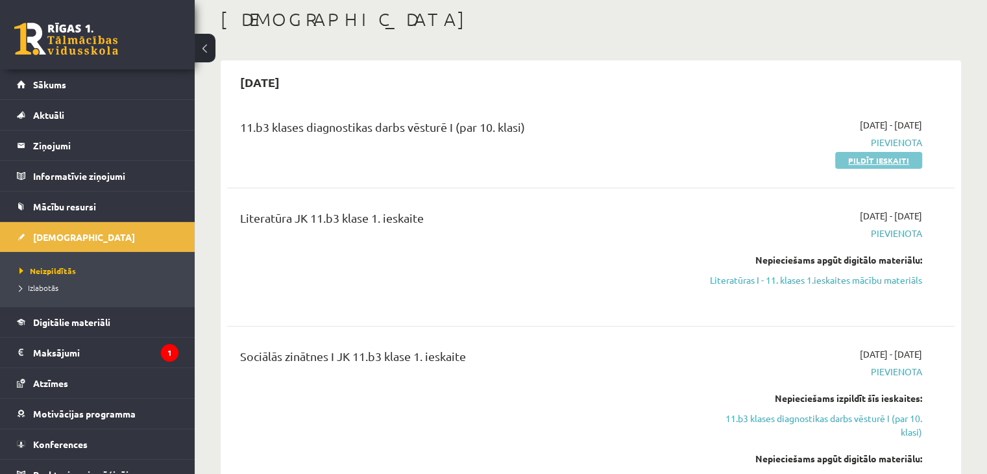
click at [863, 167] on link "Pildīt ieskaiti" at bounding box center [878, 160] width 87 height 17
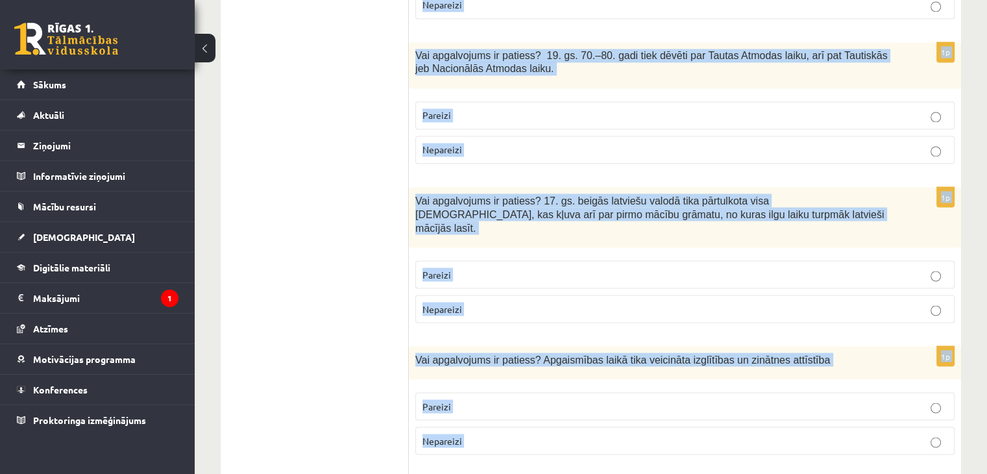
scroll to position [2495, 0]
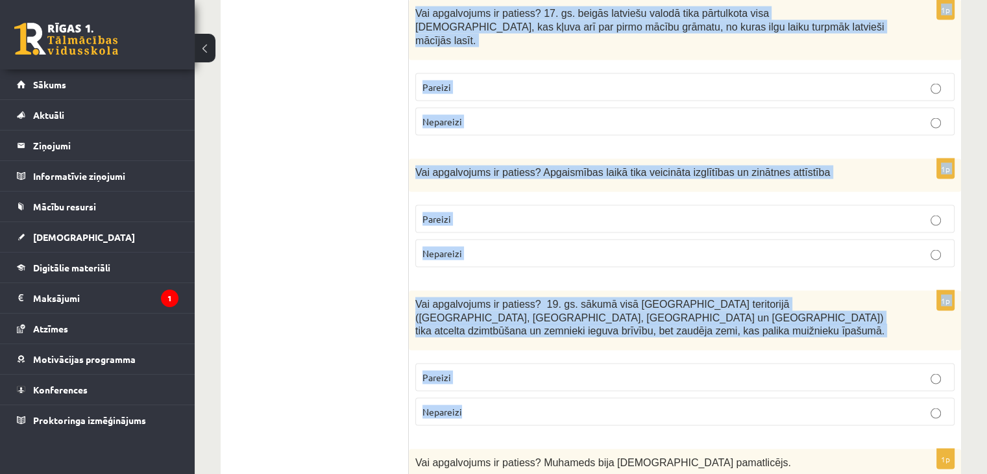
drag, startPoint x: 417, startPoint y: 129, endPoint x: 525, endPoint y: 314, distance: 213.8
click at [525, 314] on form "1p Galējs nacionālisms, citu tautu un nāciju interešu ignorēšana, rupja apspieš…" at bounding box center [685, 116] width 526 height 4756
copy form "Galējs nacionālisms, citu tautu un nāciju interešu ignorēšana, rupja apspiešana…"
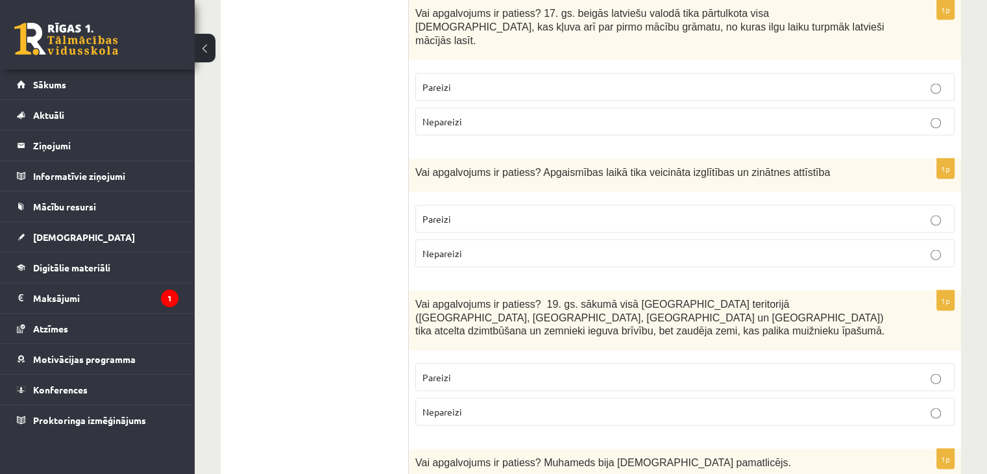
click at [319, 290] on ul "Tests" at bounding box center [321, 116] width 175 height 4756
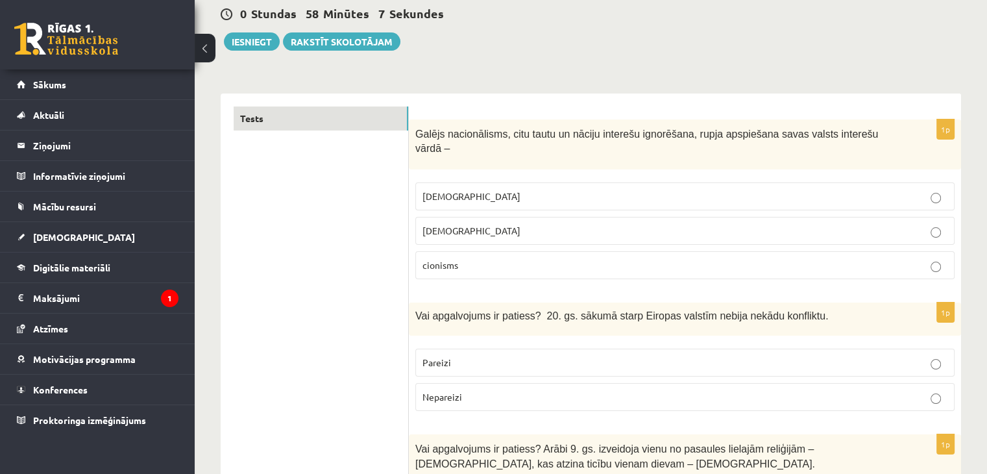
scroll to position [0, 0]
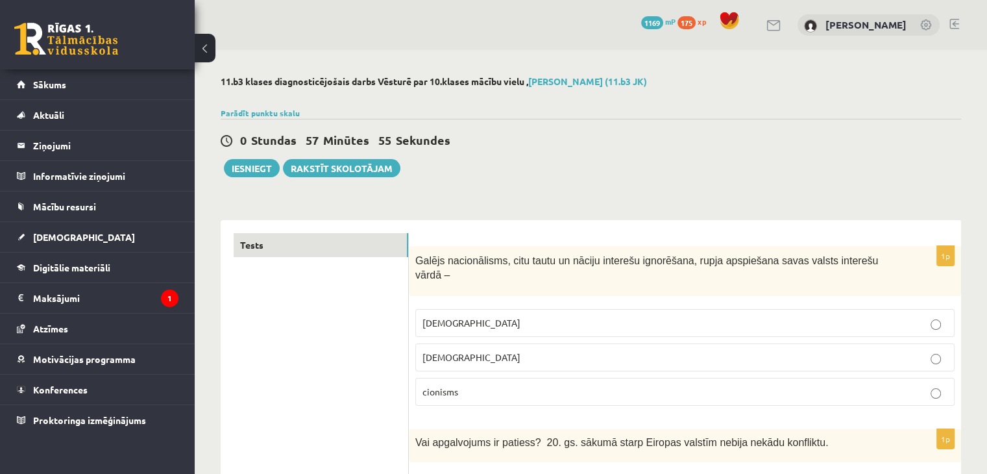
click at [546, 317] on label "šovinisms" at bounding box center [684, 323] width 539 height 28
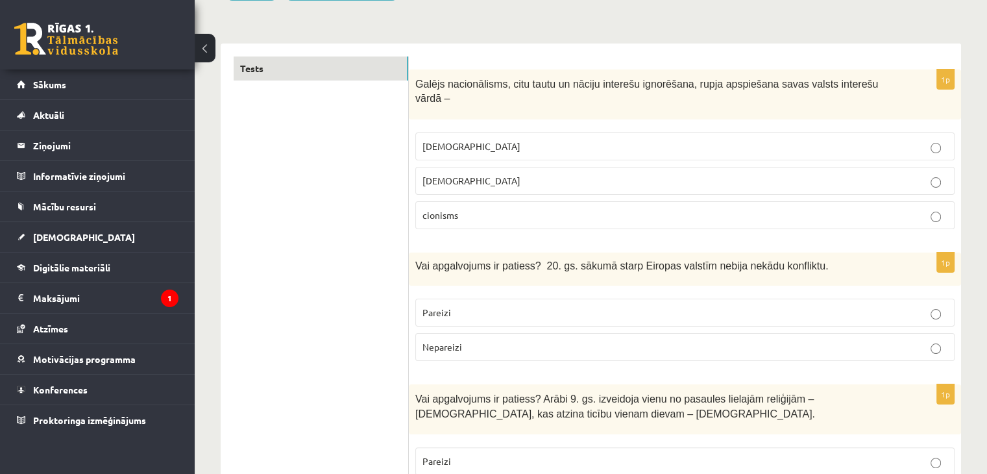
scroll to position [178, 0]
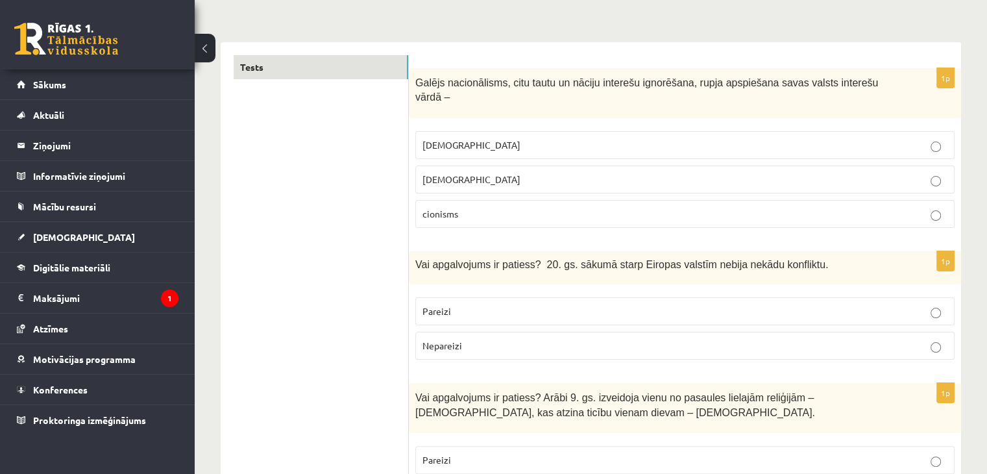
click at [546, 332] on label "Nepareizi" at bounding box center [684, 346] width 539 height 28
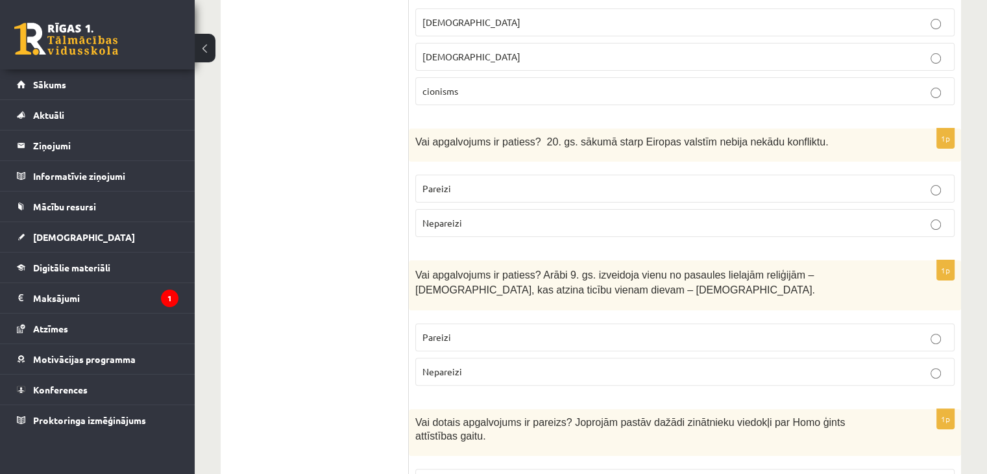
scroll to position [304, 0]
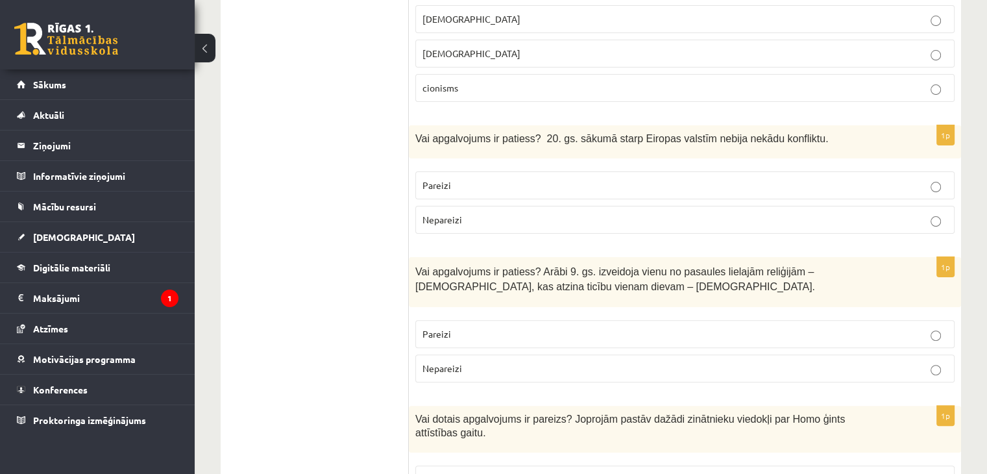
click at [521, 327] on p "Pareizi" at bounding box center [685, 334] width 525 height 14
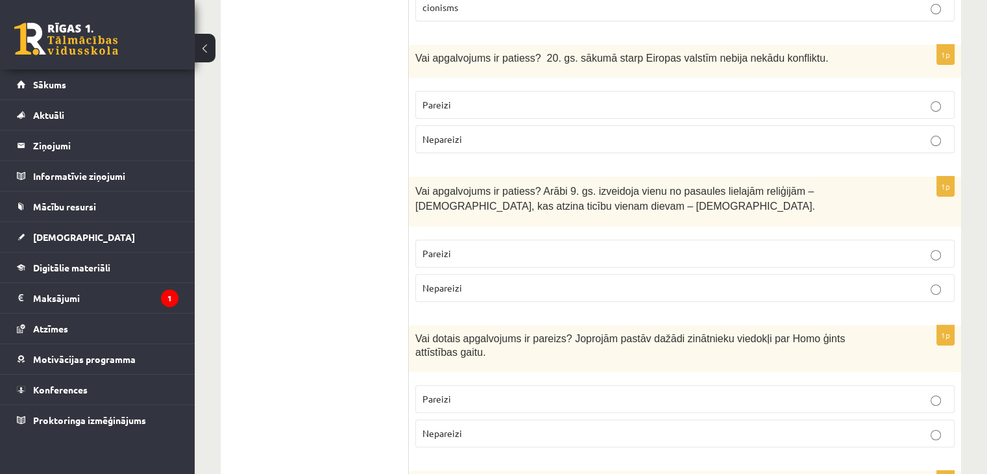
scroll to position [392, 0]
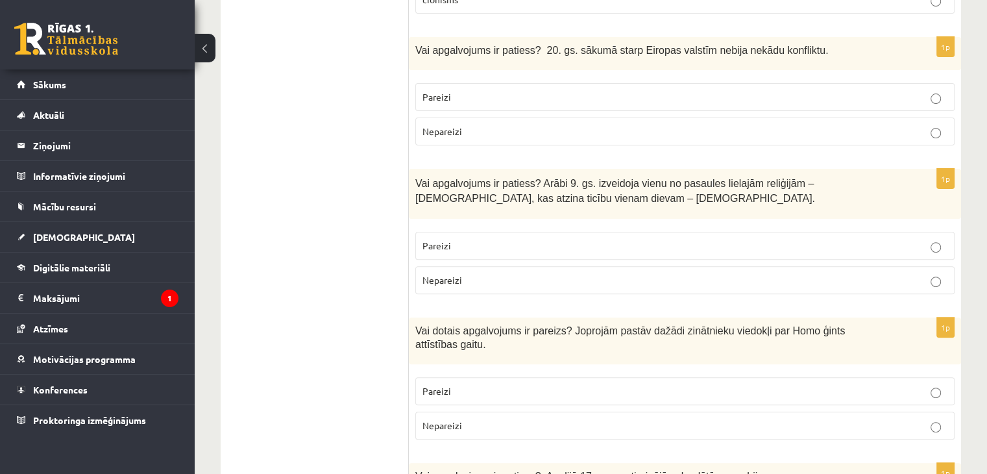
click at [482, 377] on label "Pareizi" at bounding box center [684, 391] width 539 height 28
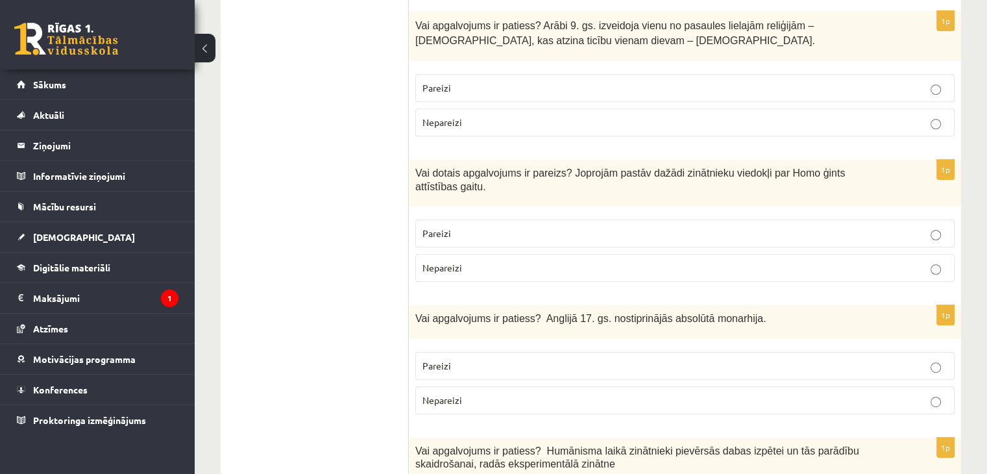
scroll to position [550, 0]
click at [482, 393] on p "Nepareizi" at bounding box center [685, 400] width 525 height 14
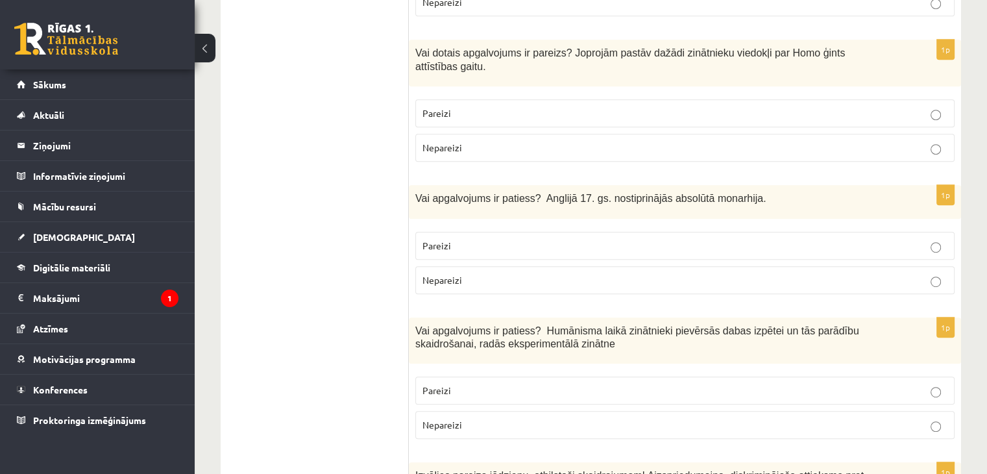
scroll to position [670, 0]
click at [480, 384] on p "Pareizi" at bounding box center [685, 391] width 525 height 14
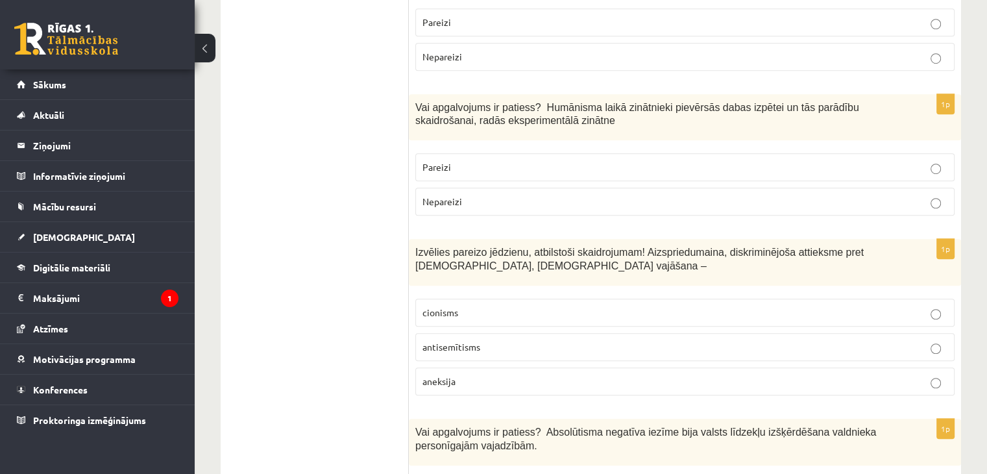
scroll to position [895, 0]
click at [495, 332] on label "antisemītisms" at bounding box center [684, 346] width 539 height 28
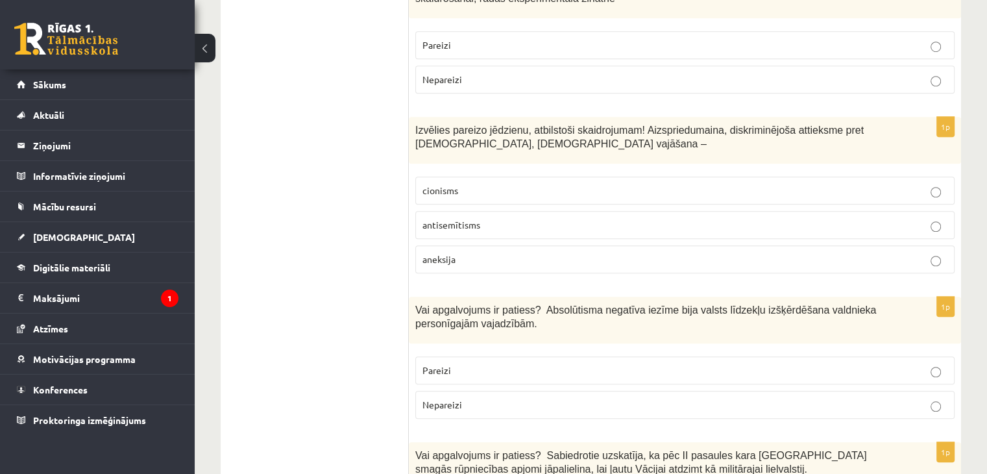
scroll to position [1017, 0]
click at [488, 362] on p "Pareizi" at bounding box center [685, 369] width 525 height 14
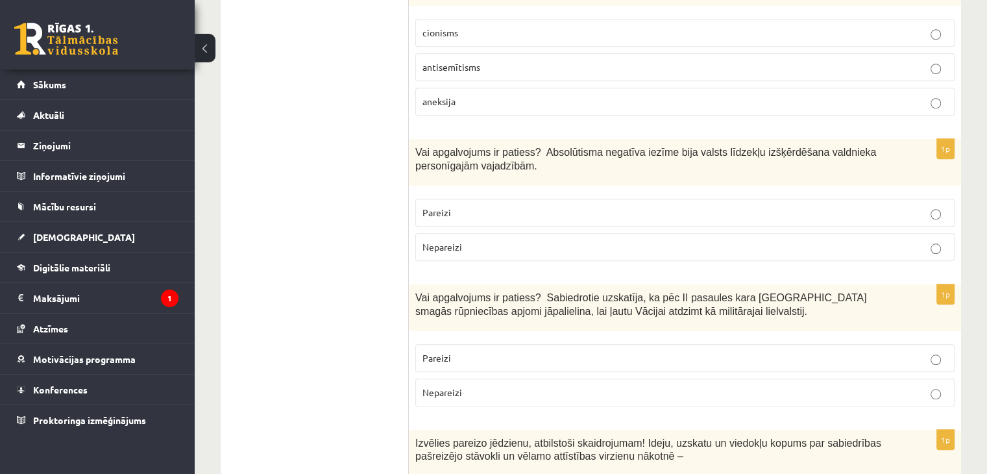
scroll to position [1174, 0]
click at [482, 378] on label "Nepareizi" at bounding box center [684, 392] width 539 height 28
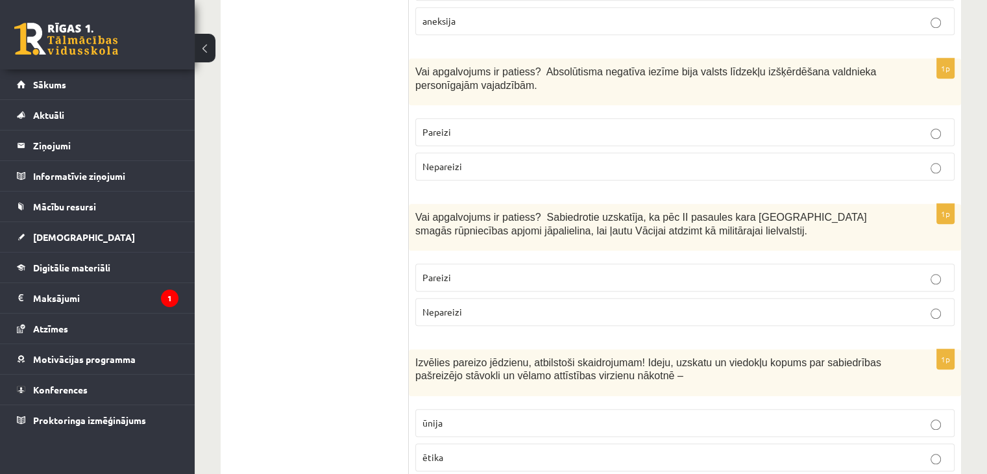
scroll to position [1337, 0]
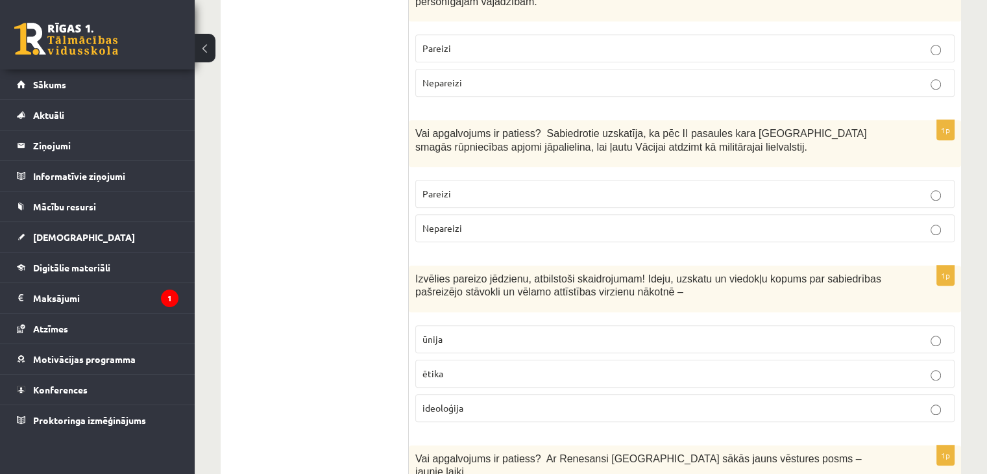
click at [482, 401] on p "ideoloģija" at bounding box center [685, 408] width 525 height 14
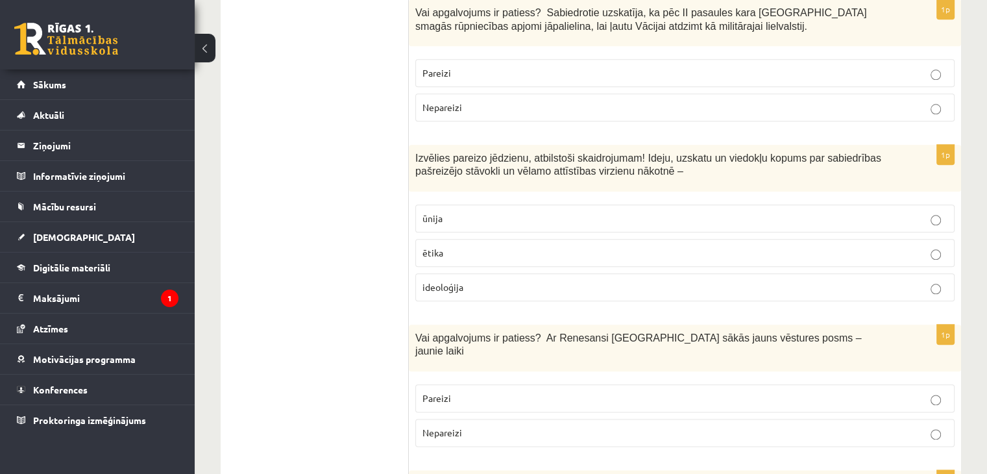
scroll to position [1459, 0]
click at [484, 391] on p "Pareizi" at bounding box center [685, 398] width 525 height 14
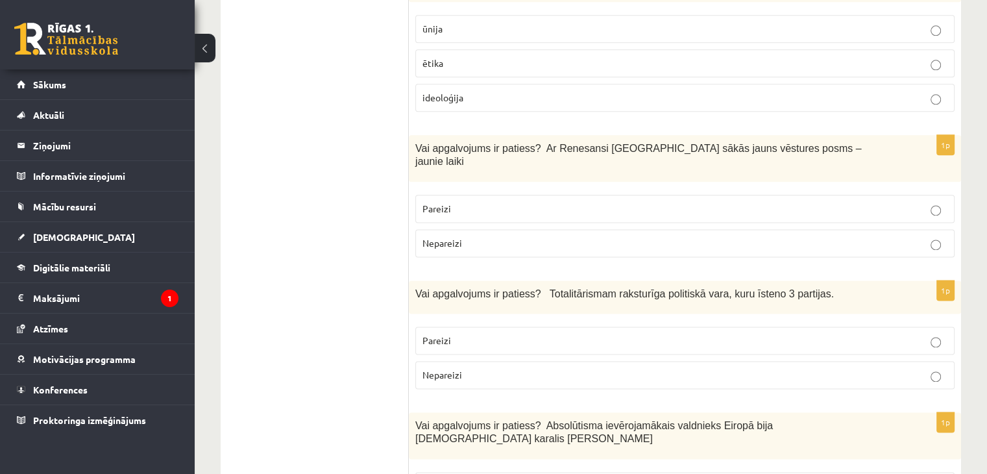
scroll to position [1648, 0]
click at [497, 367] on p "Nepareizi" at bounding box center [685, 374] width 525 height 14
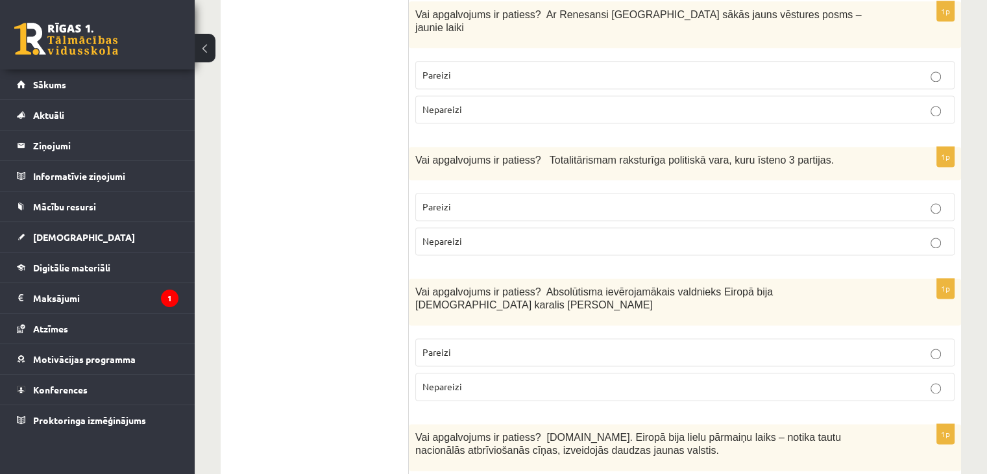
scroll to position [1781, 0]
click at [500, 345] on p "Pareizi" at bounding box center [685, 352] width 525 height 14
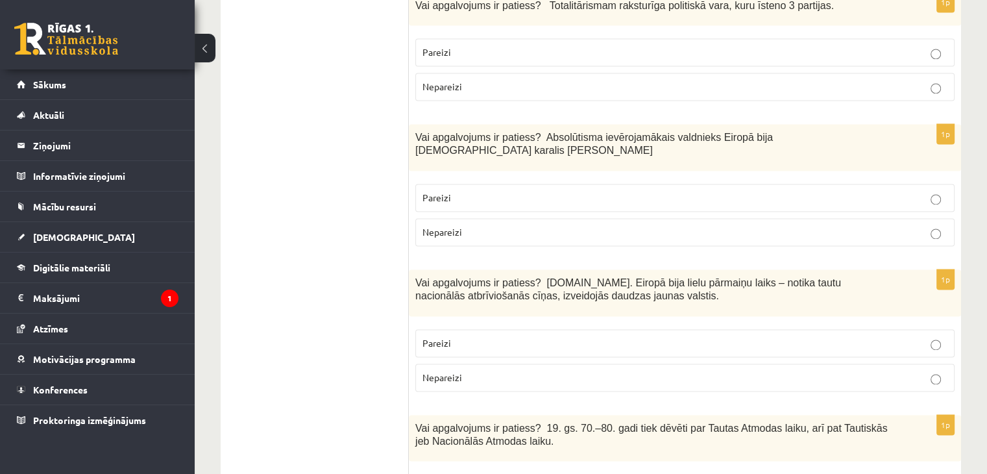
scroll to position [1936, 0]
click at [518, 328] on label "Pareizi" at bounding box center [684, 342] width 539 height 28
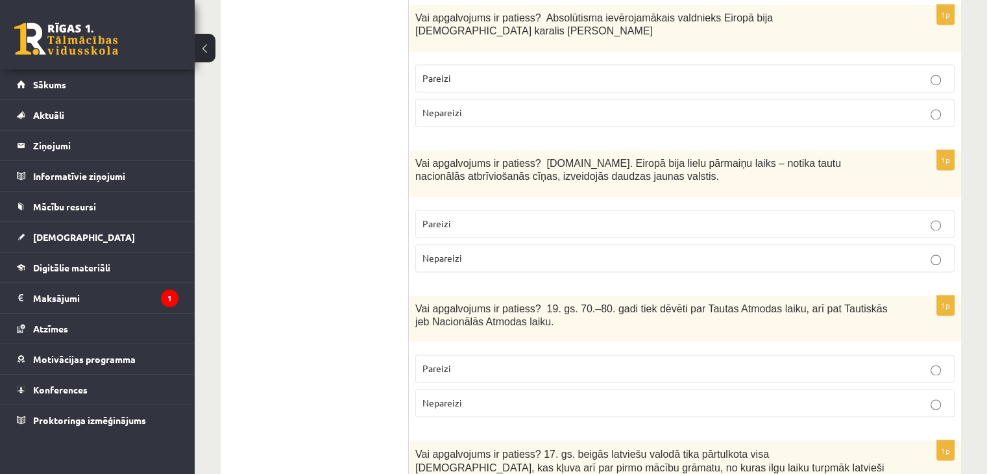
scroll to position [2110, 0]
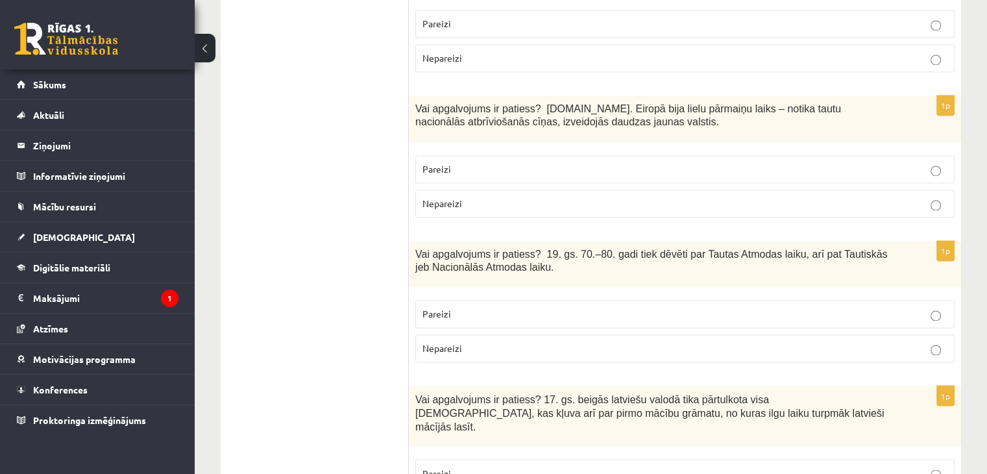
click at [500, 300] on label "Pareizi" at bounding box center [684, 314] width 539 height 28
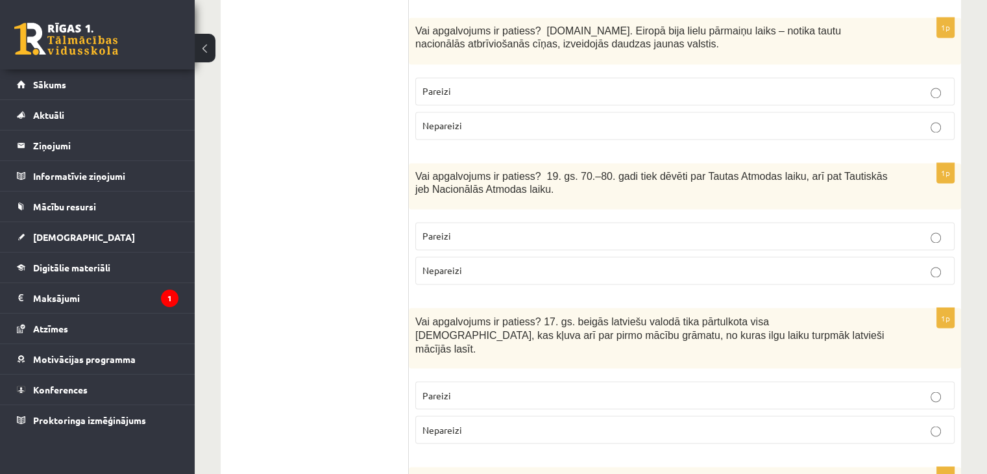
scroll to position [2189, 0]
click at [473, 387] on p "Pareizi" at bounding box center [685, 394] width 525 height 14
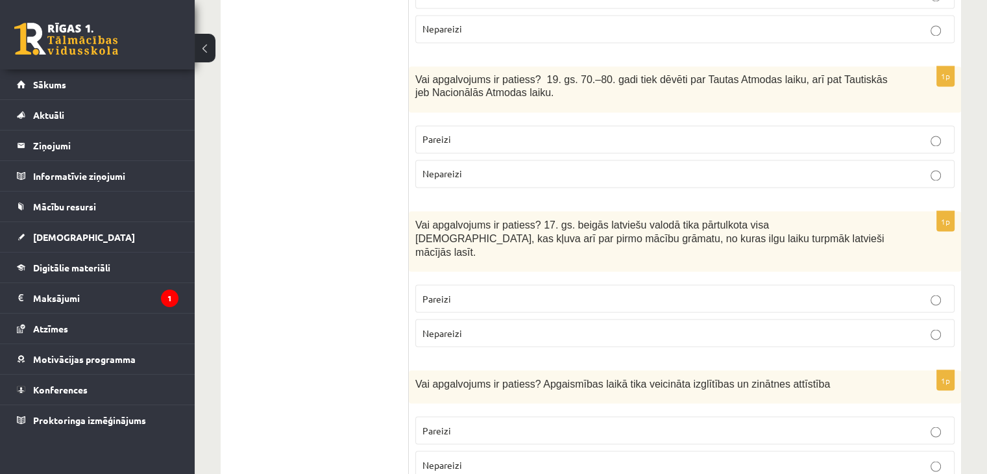
scroll to position [2285, 0]
click at [514, 423] on p "Pareizi" at bounding box center [685, 430] width 525 height 14
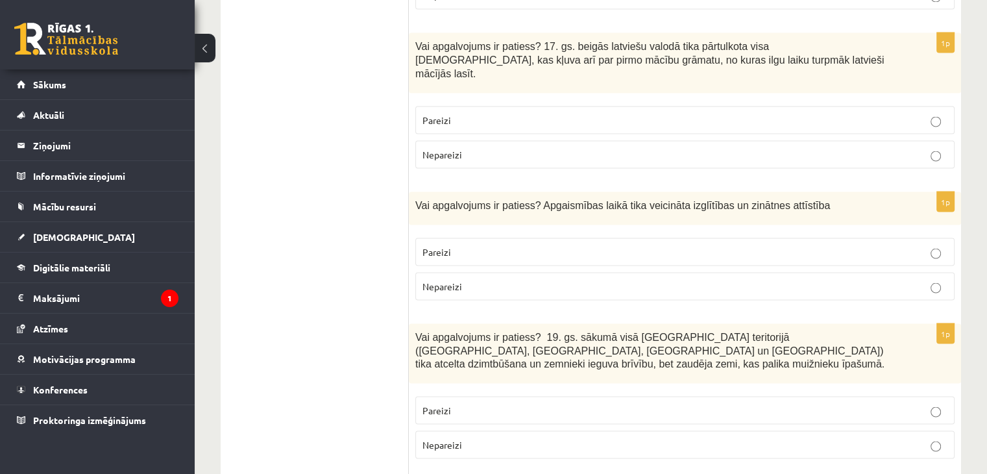
scroll to position [2464, 0]
click at [538, 402] on p "Pareizi" at bounding box center [685, 409] width 525 height 14
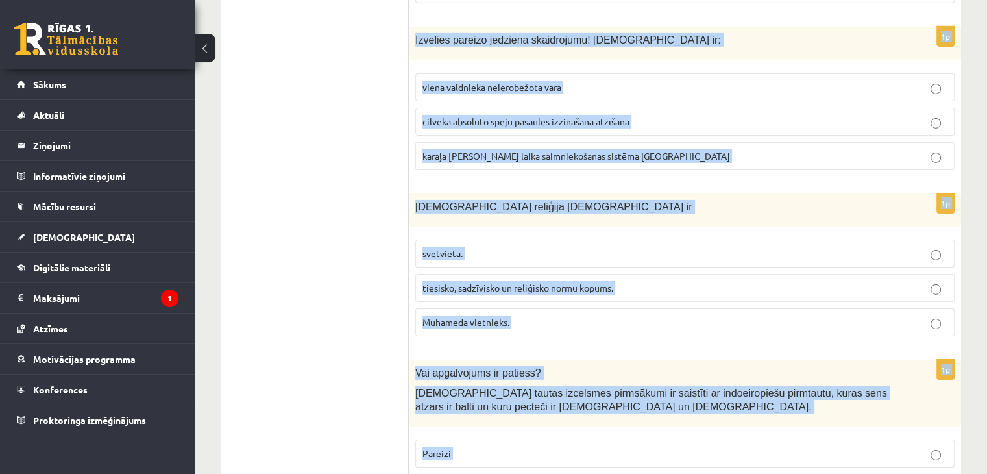
scroll to position [4438, 0]
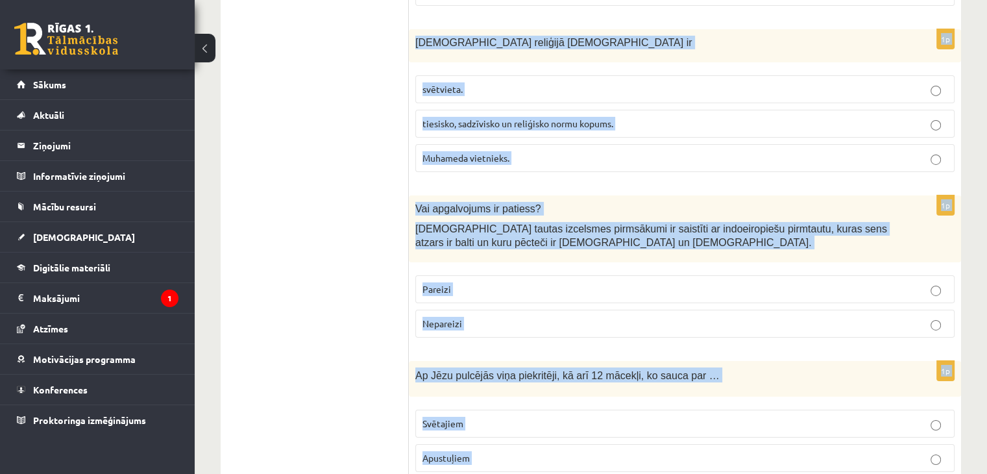
drag, startPoint x: 415, startPoint y: 129, endPoint x: 568, endPoint y: 399, distance: 310.7
copy form "Vai apgalvojums ir patiess? Muhameds bija islāma pamatlicējs. Pareizi Nepareizi…"
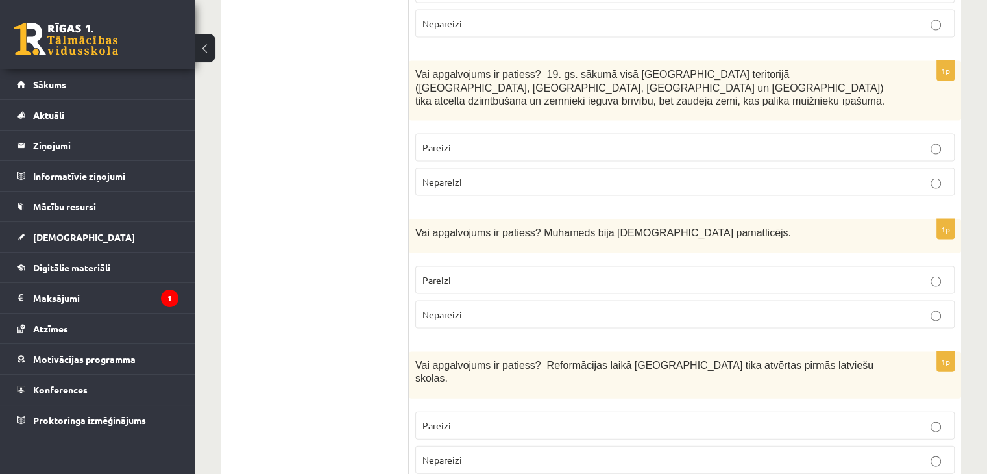
scroll to position [2727, 0]
click at [468, 264] on label "Pareizi" at bounding box center [684, 278] width 539 height 28
click at [458, 417] on p "Pareizi" at bounding box center [685, 424] width 525 height 14
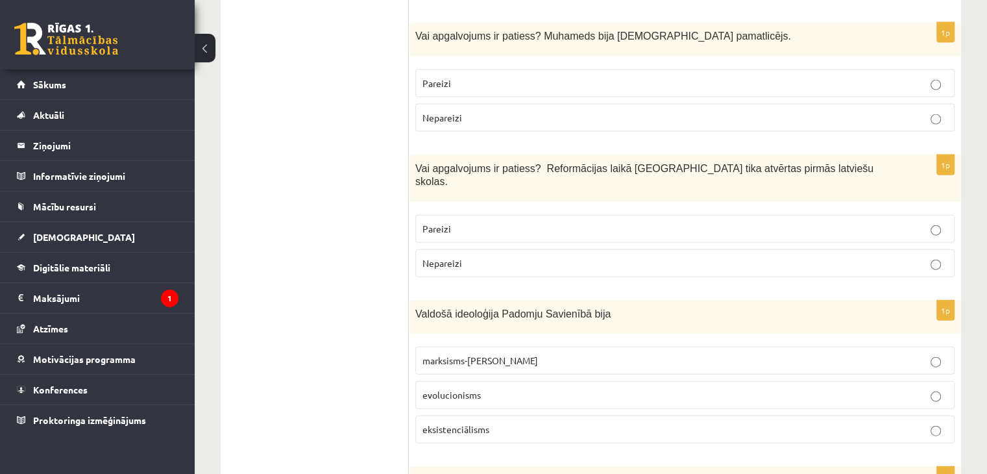
scroll to position [2923, 0]
click at [495, 353] on span "marksisms-ļeņinisms" at bounding box center [481, 359] width 116 height 12
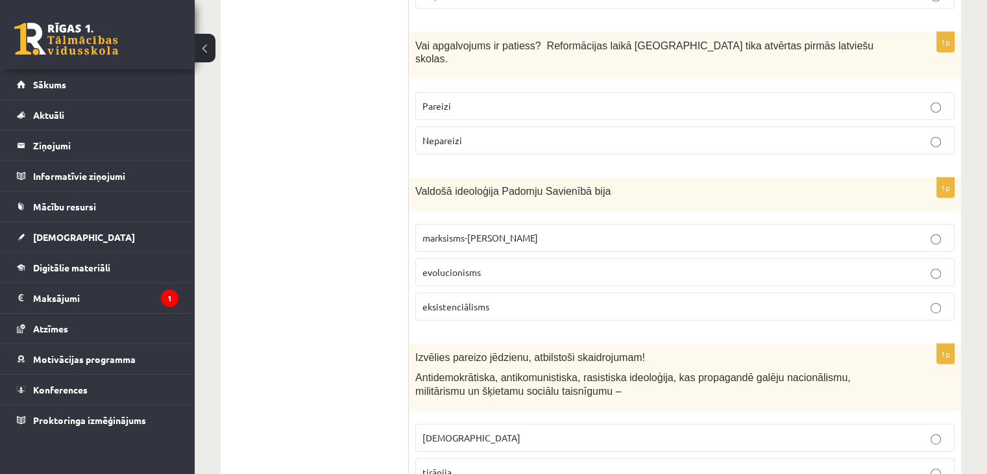
scroll to position [3048, 0]
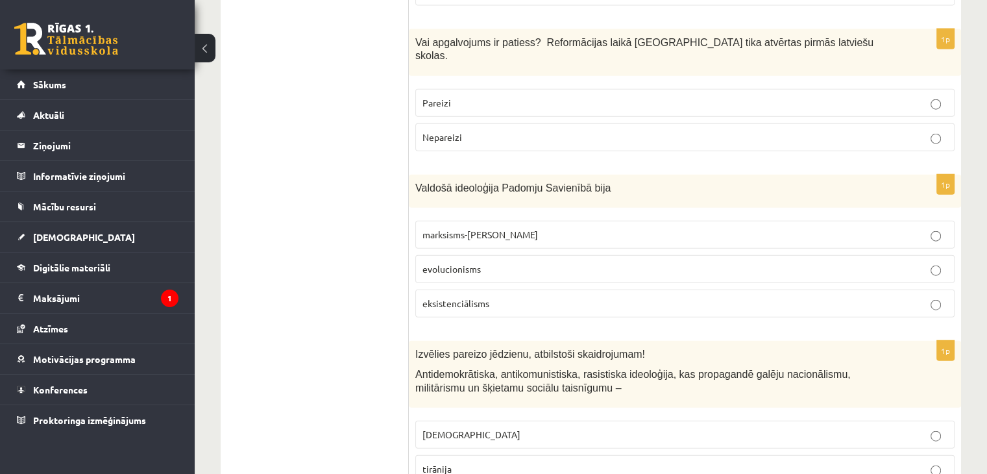
click at [452, 428] on span "fašisms" at bounding box center [472, 434] width 98 height 12
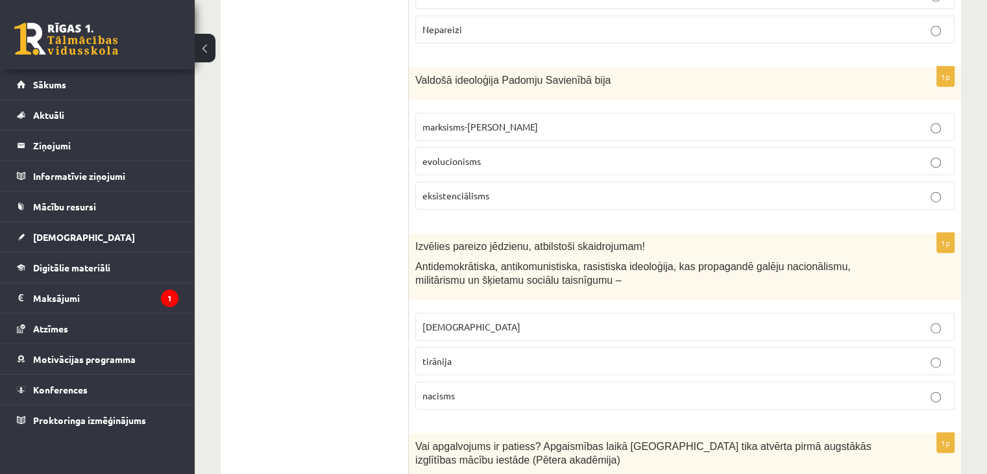
scroll to position [3163, 0]
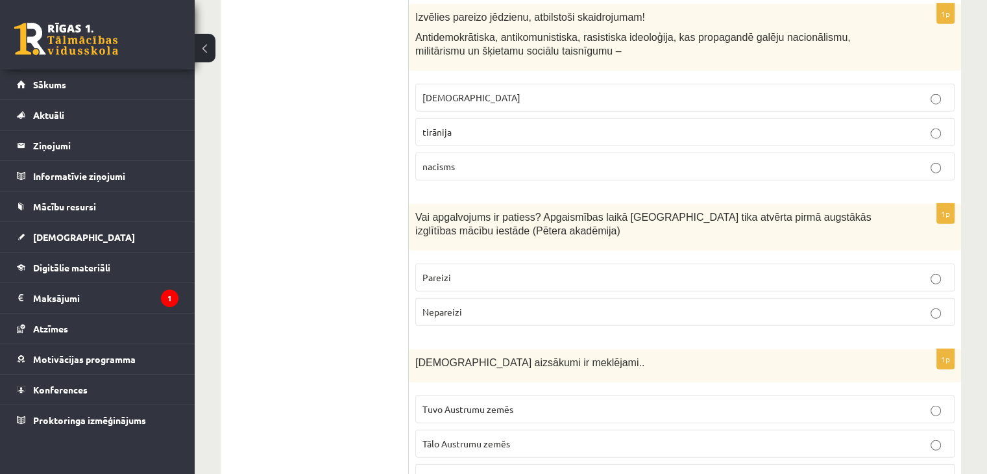
scroll to position [3385, 0]
click at [480, 402] on p "Tuvo Austrumu zemēs" at bounding box center [685, 409] width 525 height 14
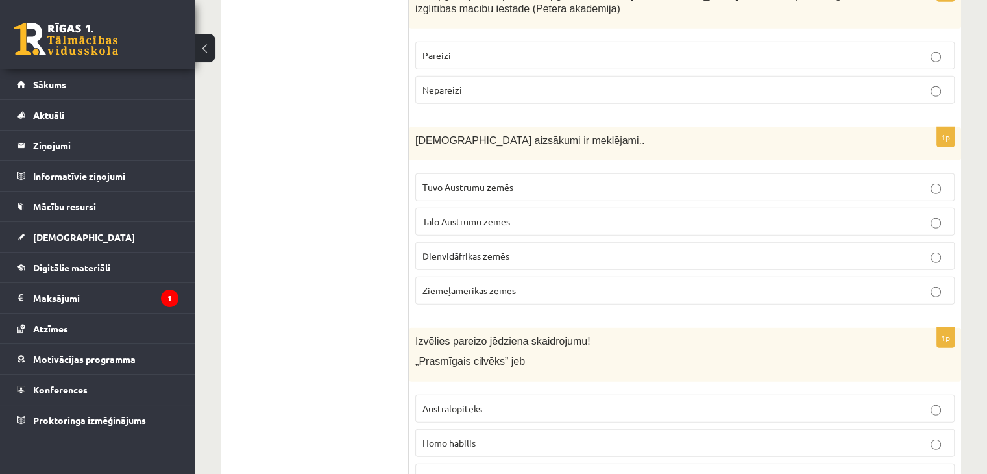
scroll to position [3611, 0]
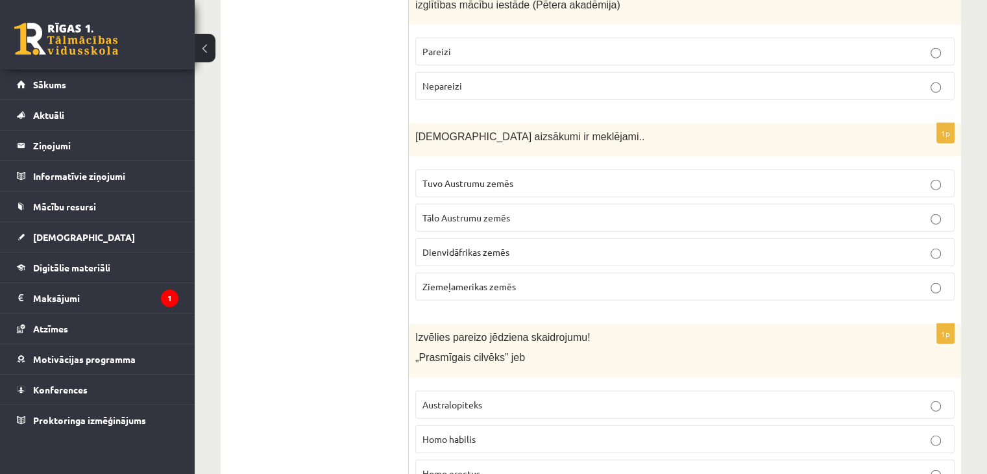
click at [480, 432] on p "Homo habilis" at bounding box center [685, 439] width 525 height 14
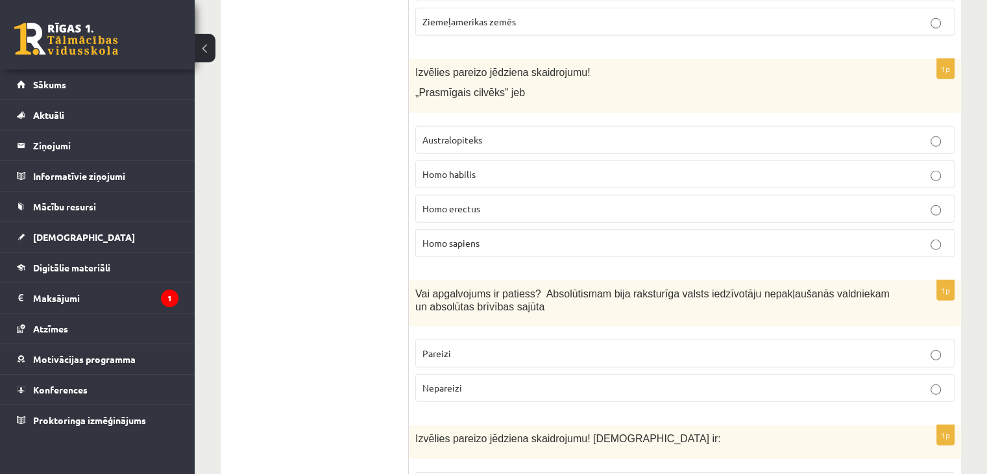
scroll to position [3877, 0]
click at [504, 380] on p "Nepareizi" at bounding box center [685, 387] width 525 height 14
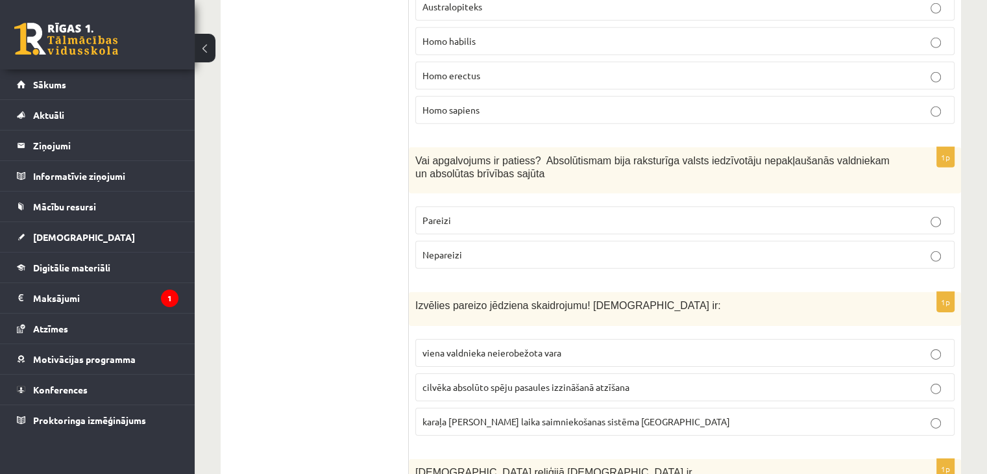
scroll to position [4009, 0]
click at [513, 346] on span "viena valdnieka neierobežota vara" at bounding box center [492, 352] width 139 height 12
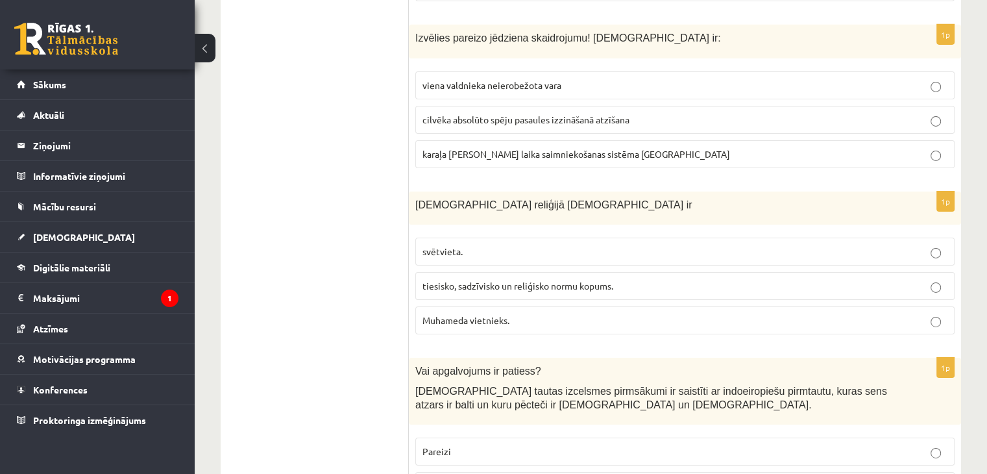
scroll to position [4279, 0]
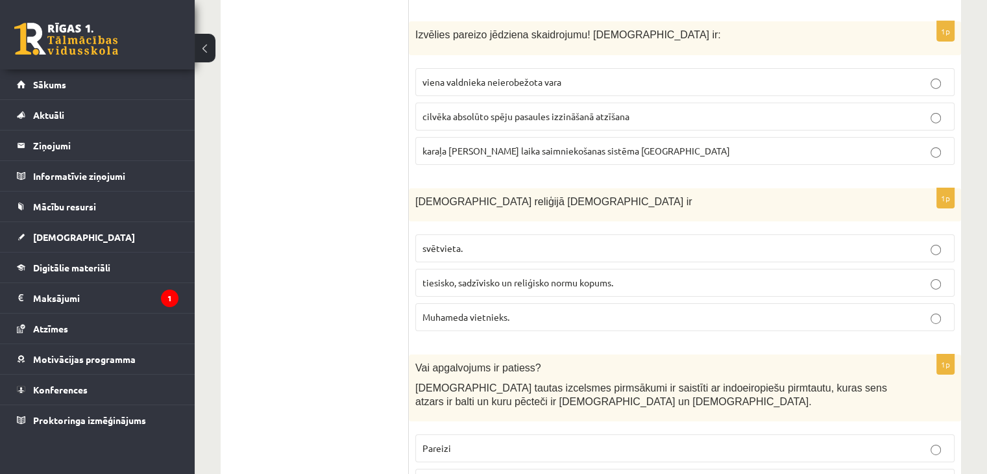
click at [525, 277] on span "tiesisko, sadzīvisko un reliģisko normu kopums." at bounding box center [518, 283] width 191 height 12
click at [477, 441] on p "Pareizi" at bounding box center [685, 448] width 525 height 14
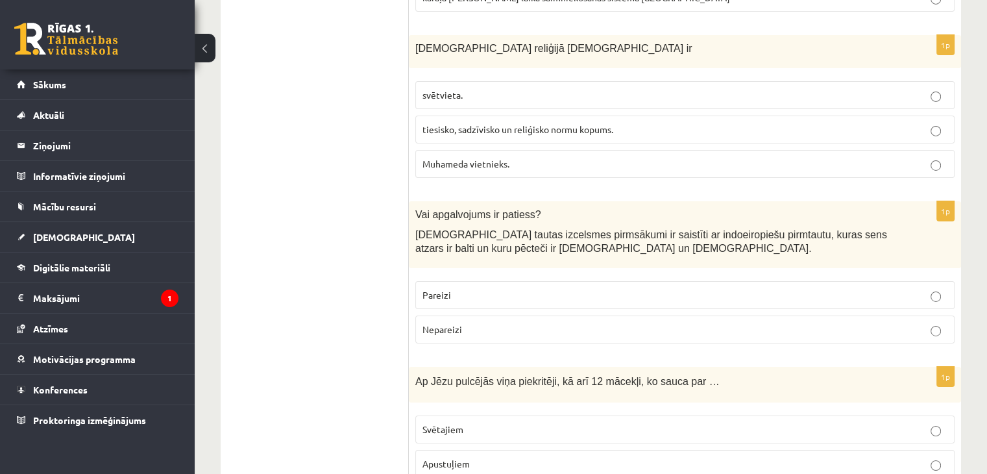
scroll to position [4438, 0]
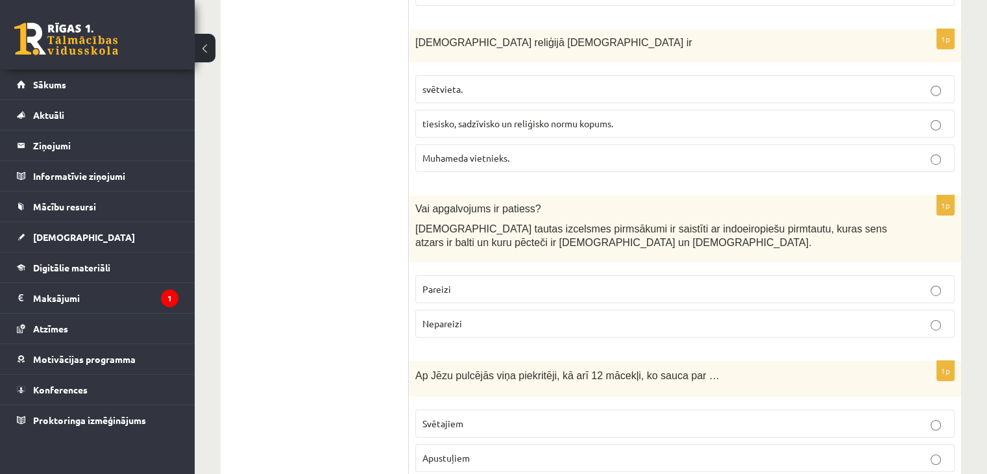
click at [477, 451] on p "Apustuļiem" at bounding box center [685, 458] width 525 height 14
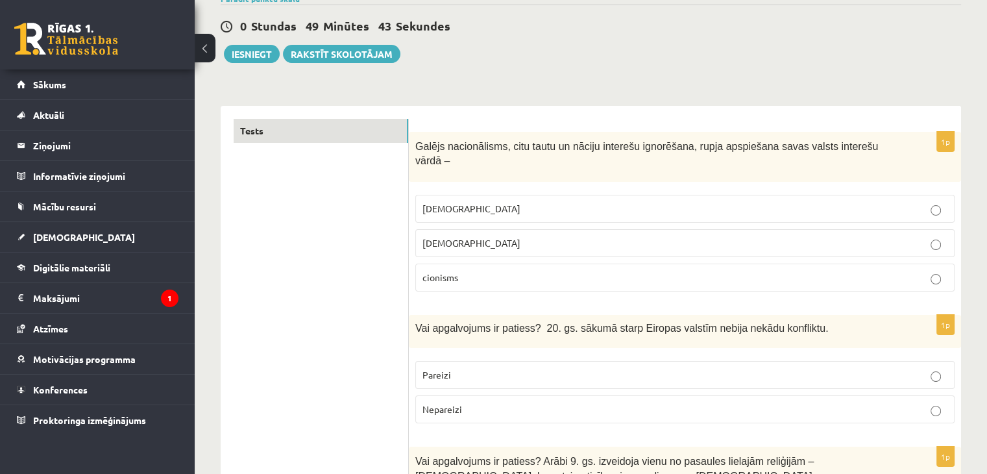
scroll to position [114, 0]
click at [256, 55] on button "Iesniegt" at bounding box center [252, 54] width 56 height 18
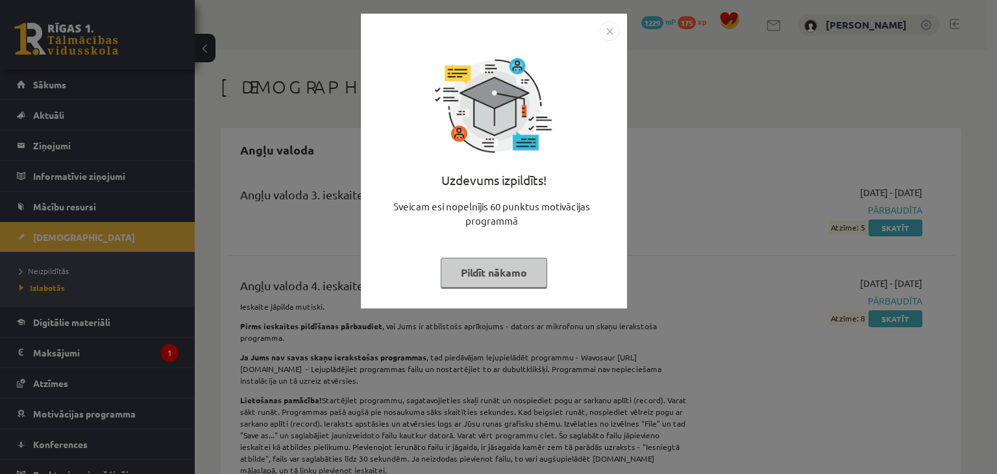
click at [612, 24] on img "Close" at bounding box center [609, 30] width 19 height 19
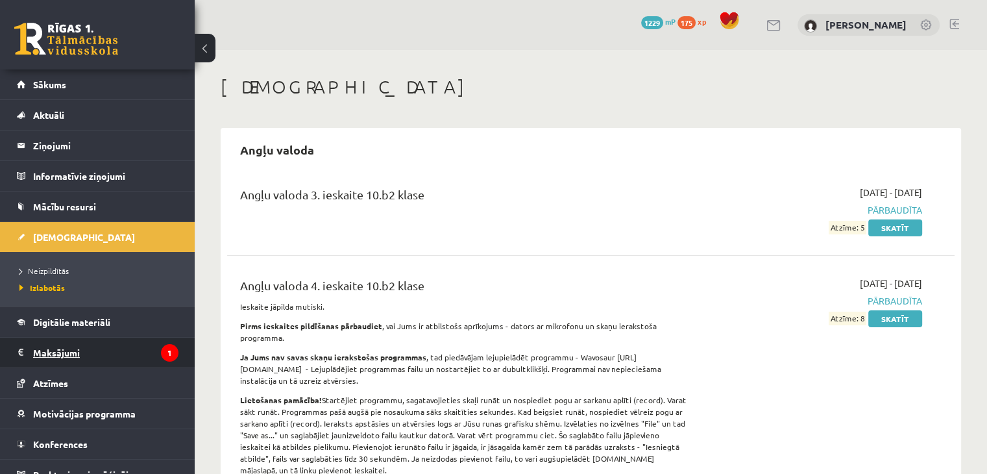
click at [106, 343] on legend "Maksājumi 1" at bounding box center [105, 353] width 145 height 30
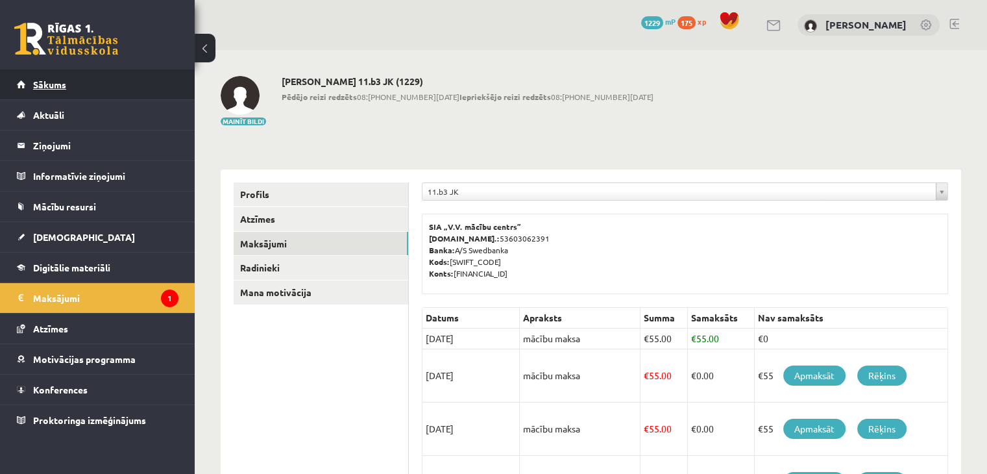
click at [114, 86] on link "Sākums" at bounding box center [98, 84] width 162 height 30
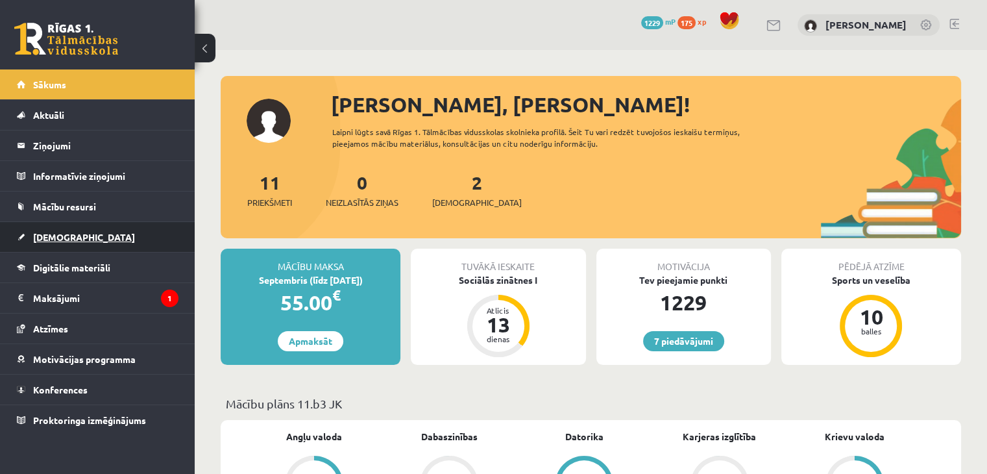
click at [86, 230] on link "[DEMOGRAPHIC_DATA]" at bounding box center [98, 237] width 162 height 30
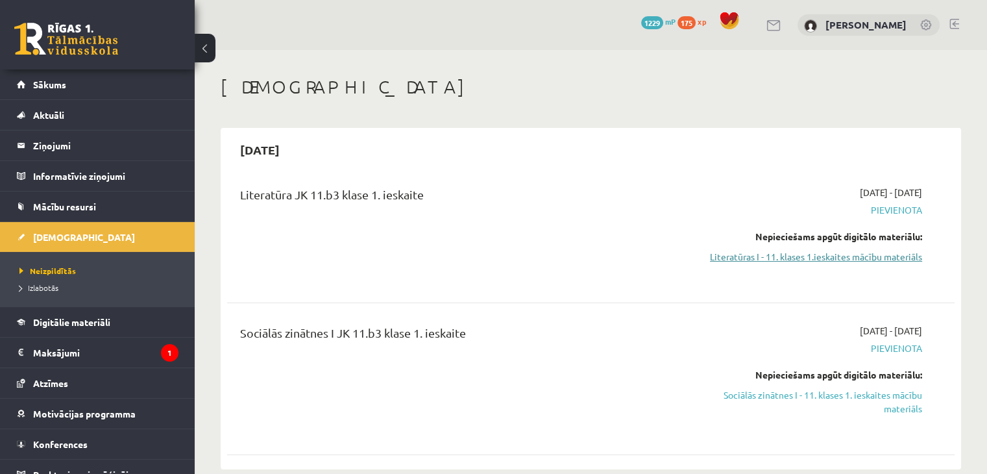
click at [798, 255] on link "Literatūras I - 11. klases 1.ieskaites mācību materiāls" at bounding box center [815, 257] width 214 height 14
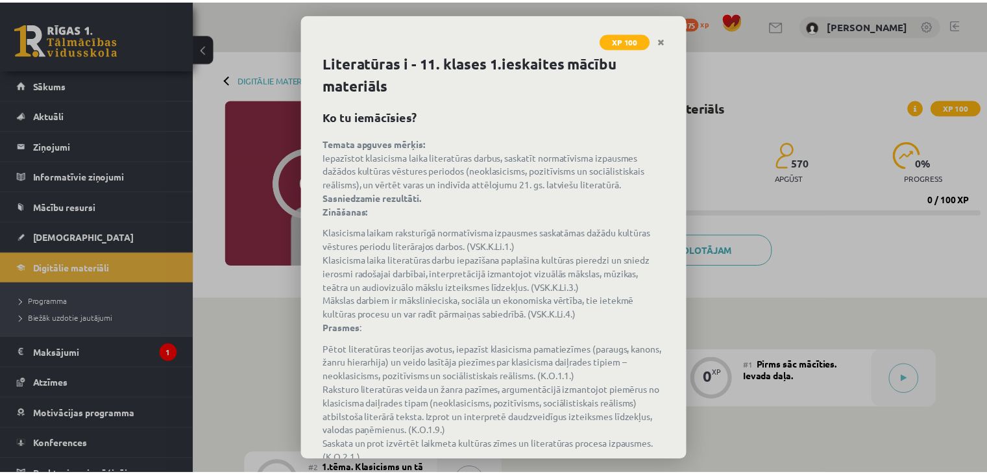
scroll to position [81, 0]
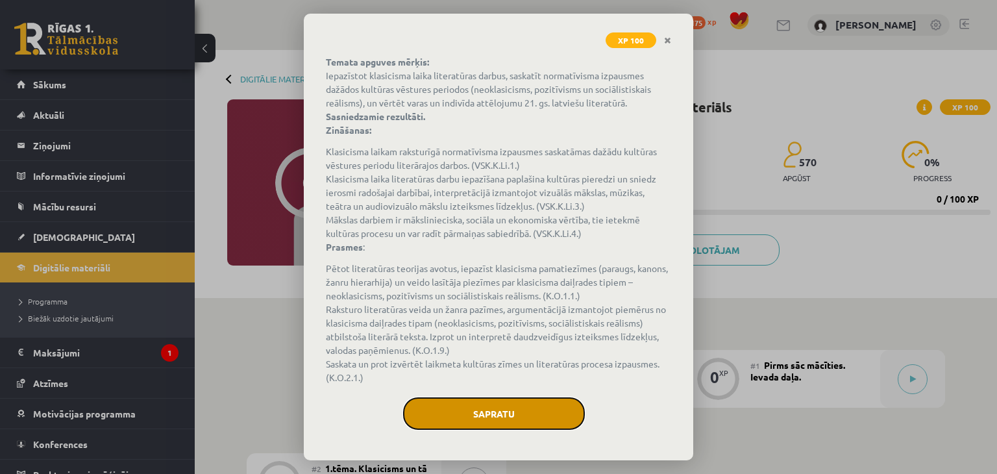
click at [505, 414] on button "Sapratu" at bounding box center [494, 413] width 182 height 32
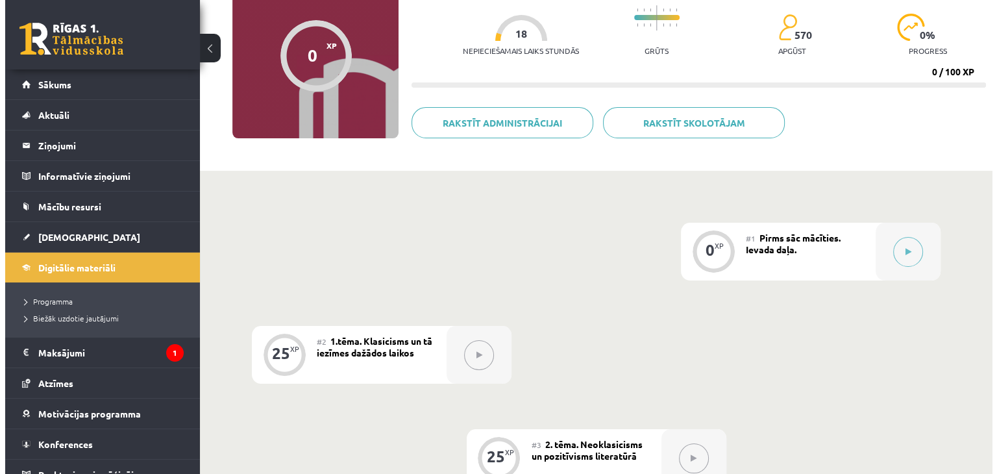
scroll to position [122, 0]
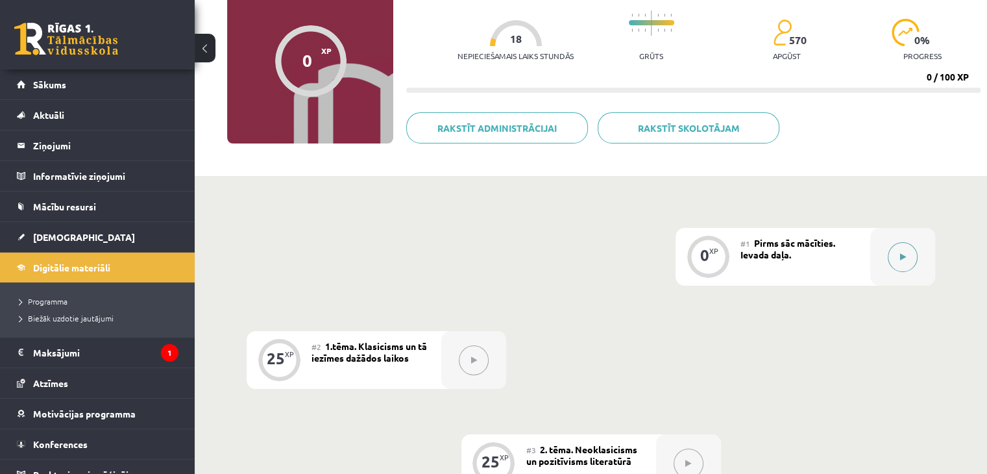
click at [906, 255] on button at bounding box center [903, 257] width 30 height 30
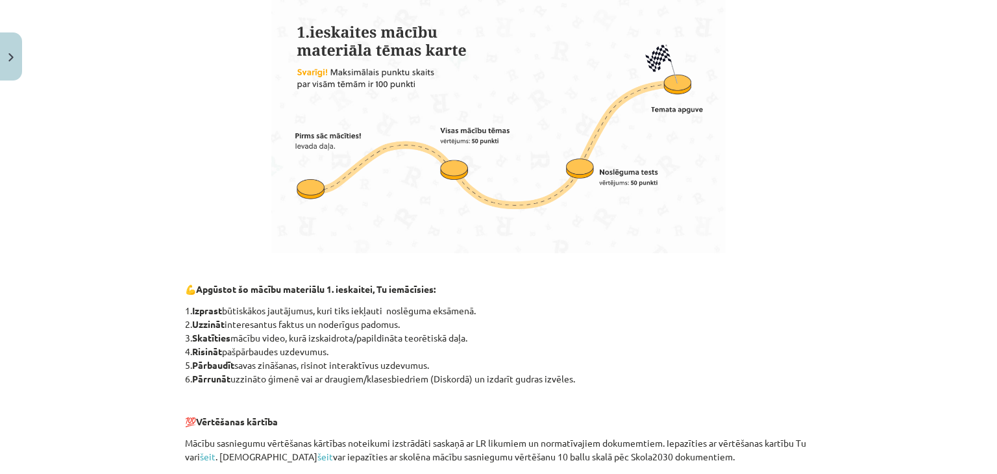
scroll to position [884, 0]
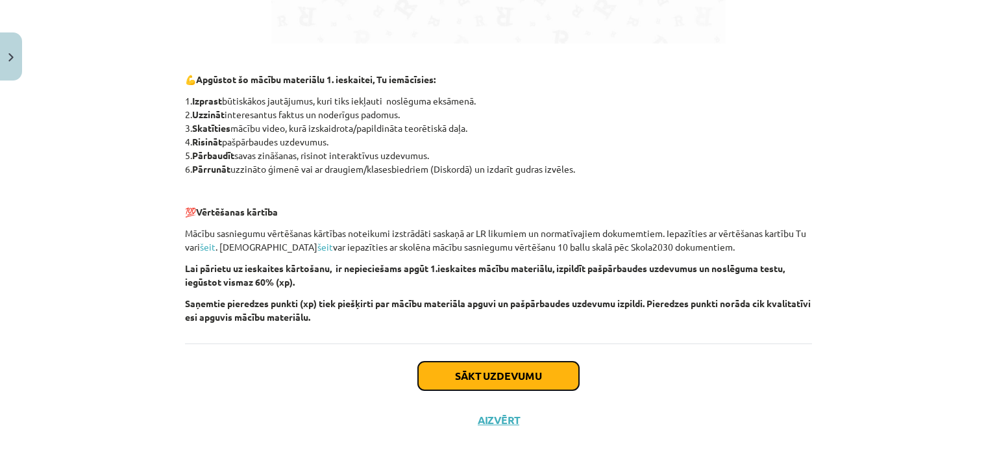
click at [462, 377] on button "Sākt uzdevumu" at bounding box center [498, 376] width 161 height 29
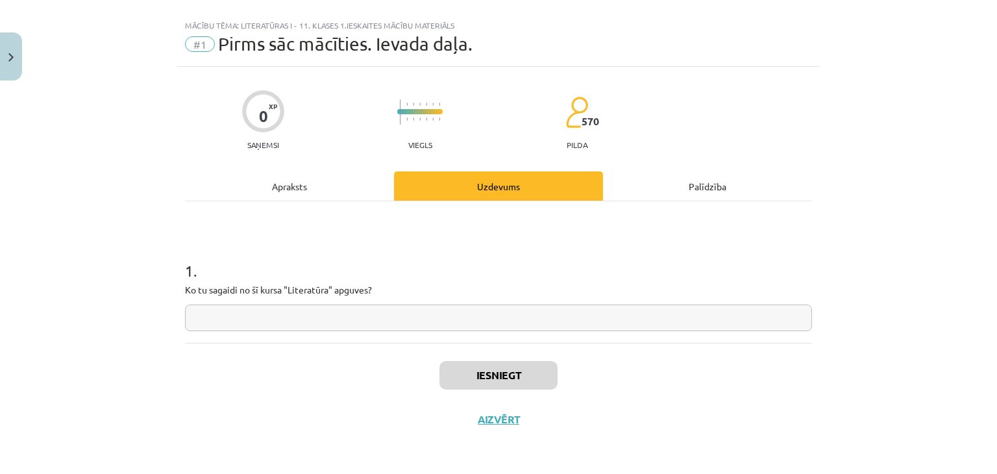
scroll to position [19, 0]
click at [348, 328] on input "text" at bounding box center [498, 318] width 627 height 27
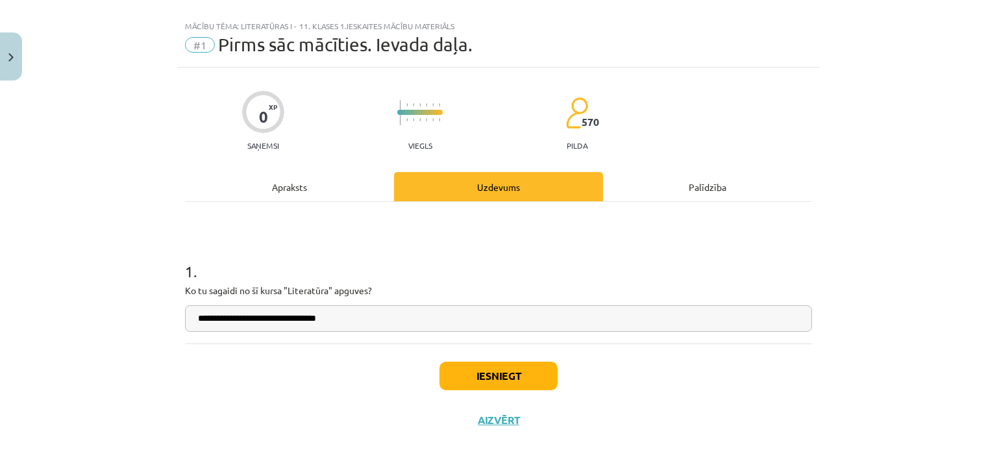
type input "**********"
click at [491, 380] on button "Iesniegt" at bounding box center [498, 376] width 118 height 29
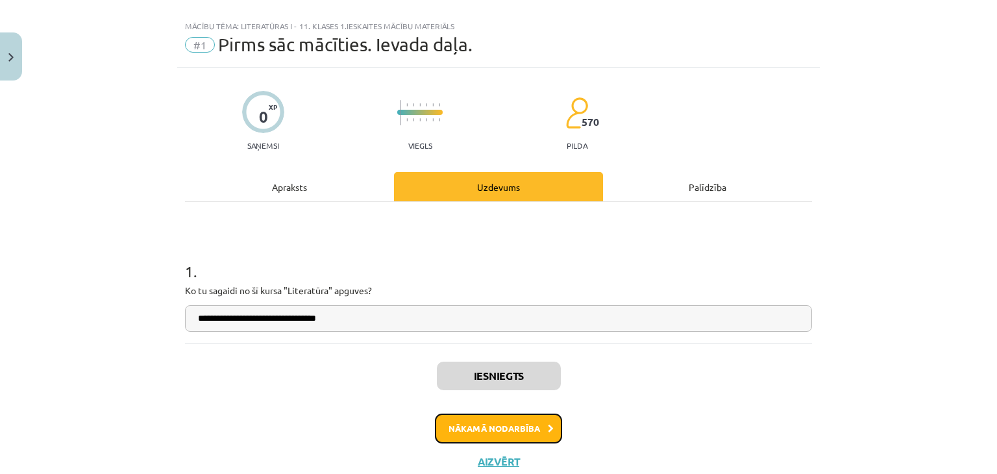
click at [483, 434] on button "Nākamā nodarbība" at bounding box center [498, 429] width 127 height 30
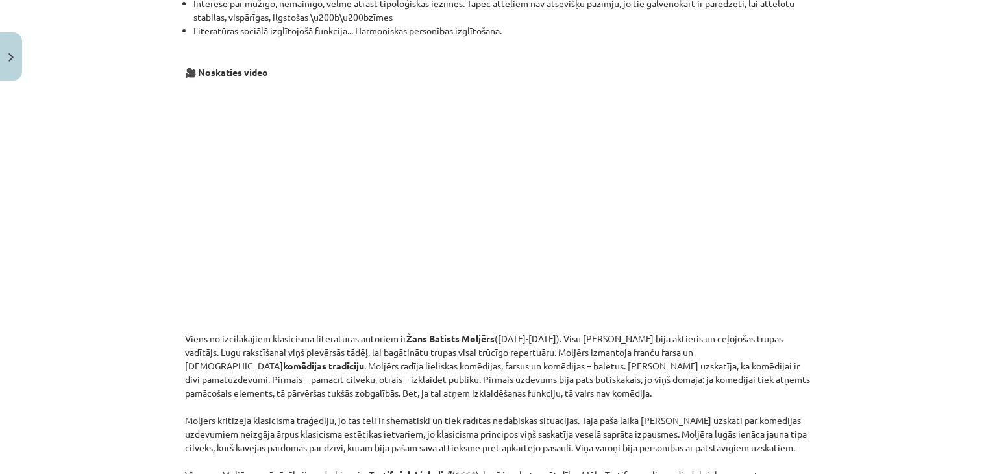
scroll to position [1204, 0]
